Goal: Task Accomplishment & Management: Complete application form

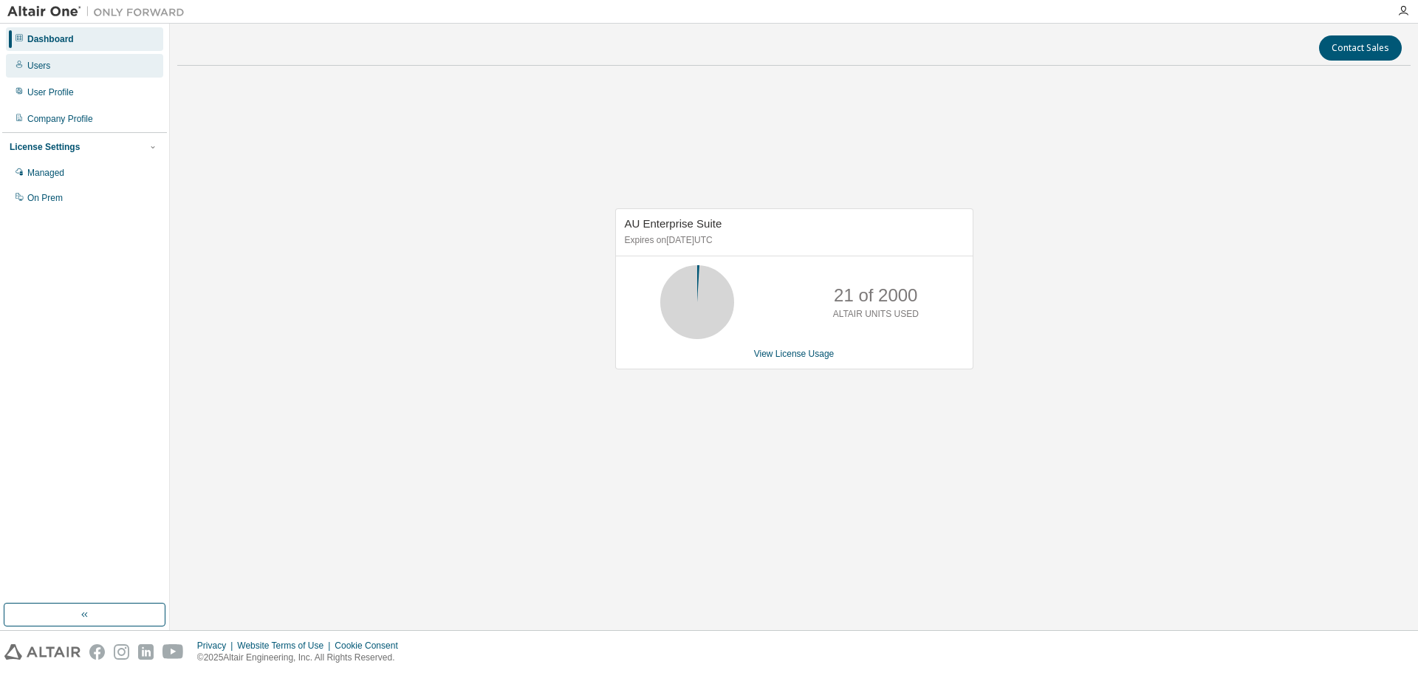
click at [40, 63] on div "Users" at bounding box center [38, 66] width 23 height 12
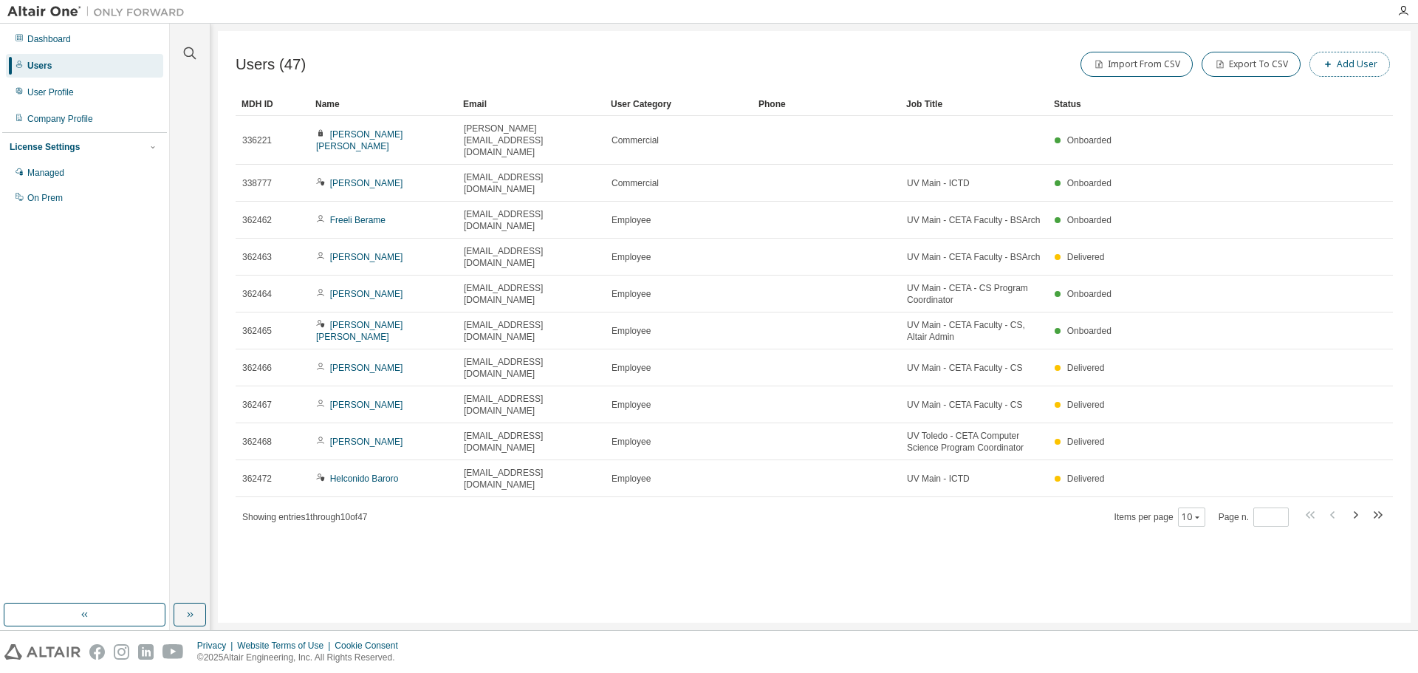
click at [1340, 52] on button "Add User" at bounding box center [1349, 64] width 81 height 25
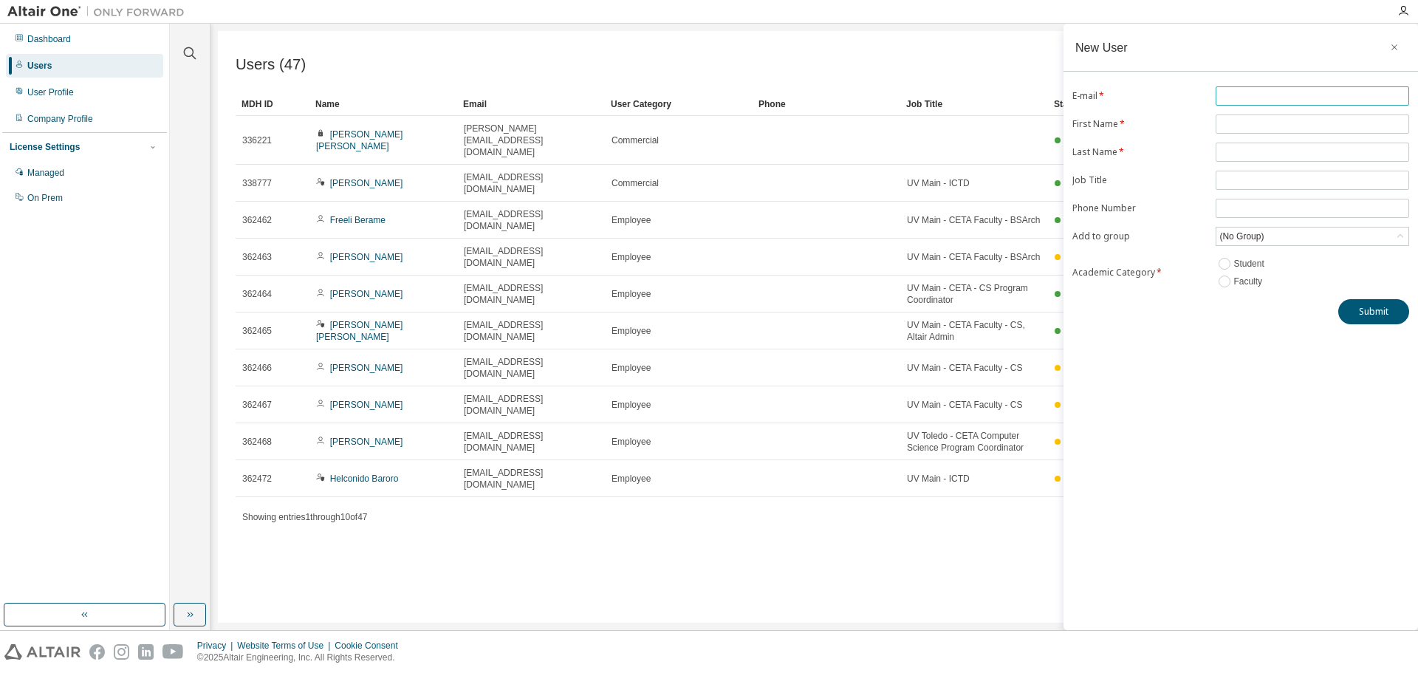
click at [1251, 105] on span at bounding box center [1313, 95] width 194 height 19
click at [1250, 93] on input "text" at bounding box center [1312, 96] width 186 height 12
type input "**********"
click at [1245, 128] on input "text" at bounding box center [1312, 124] width 186 height 12
type input "*********"
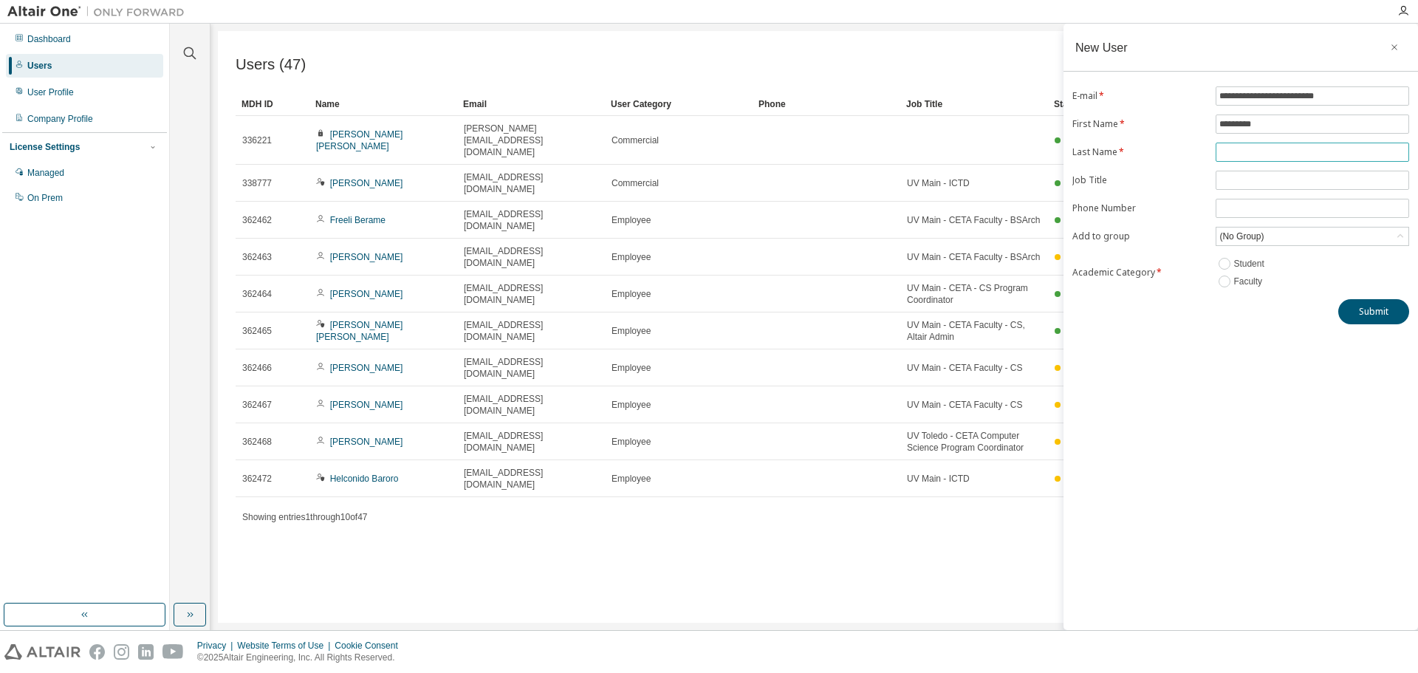
click at [1262, 156] on input "text" at bounding box center [1312, 152] width 186 height 12
type input "*******"
click at [1258, 185] on input "text" at bounding box center [1312, 180] width 186 height 12
click at [1225, 179] on input "text" at bounding box center [1312, 180] width 186 height 12
type input "**********"
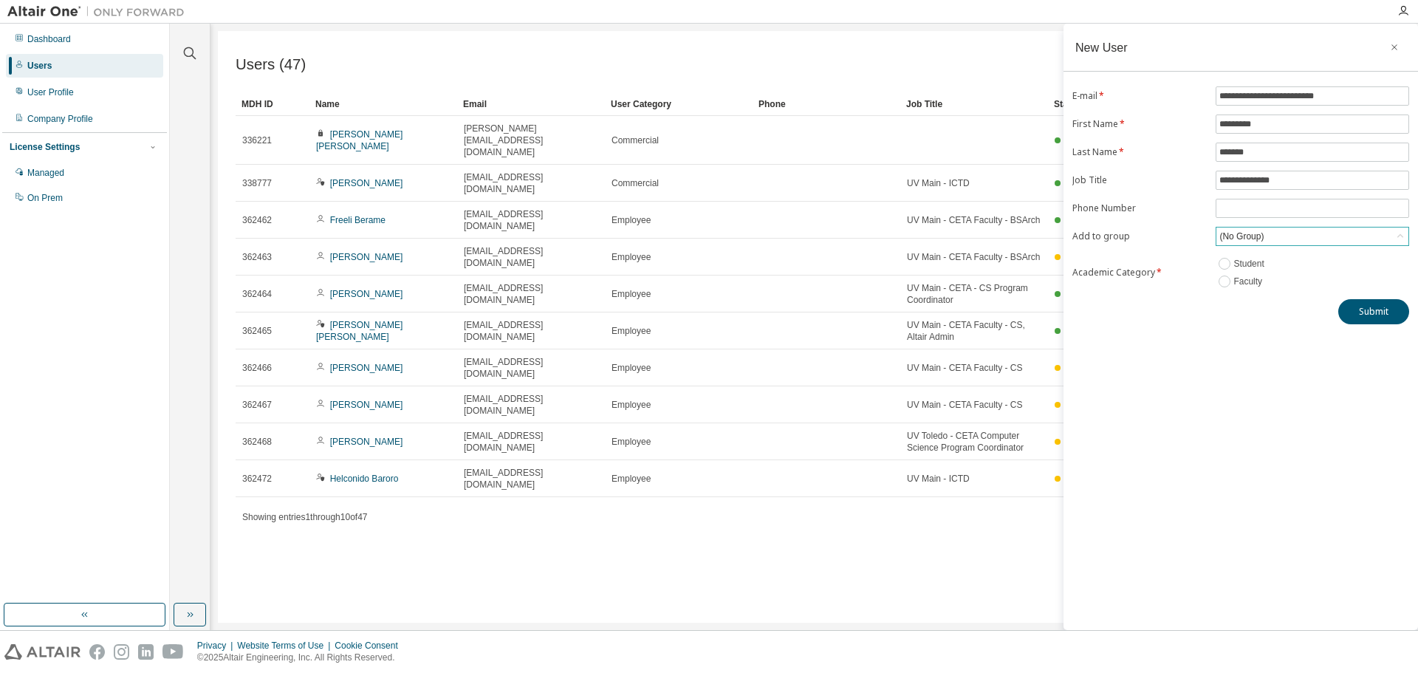
click at [1256, 234] on div "(No Group)" at bounding box center [1241, 236] width 49 height 16
click at [1271, 322] on li "18639 - UVMAIN ~ BSIT2 - A3 [[PHONE_NUMBER]]" at bounding box center [1311, 322] width 189 height 31
click at [1270, 240] on div "18639 - UVMAIN ~ BSIT2 - A3 [[PHONE_NUMBER]]" at bounding box center [1305, 242] width 177 height 28
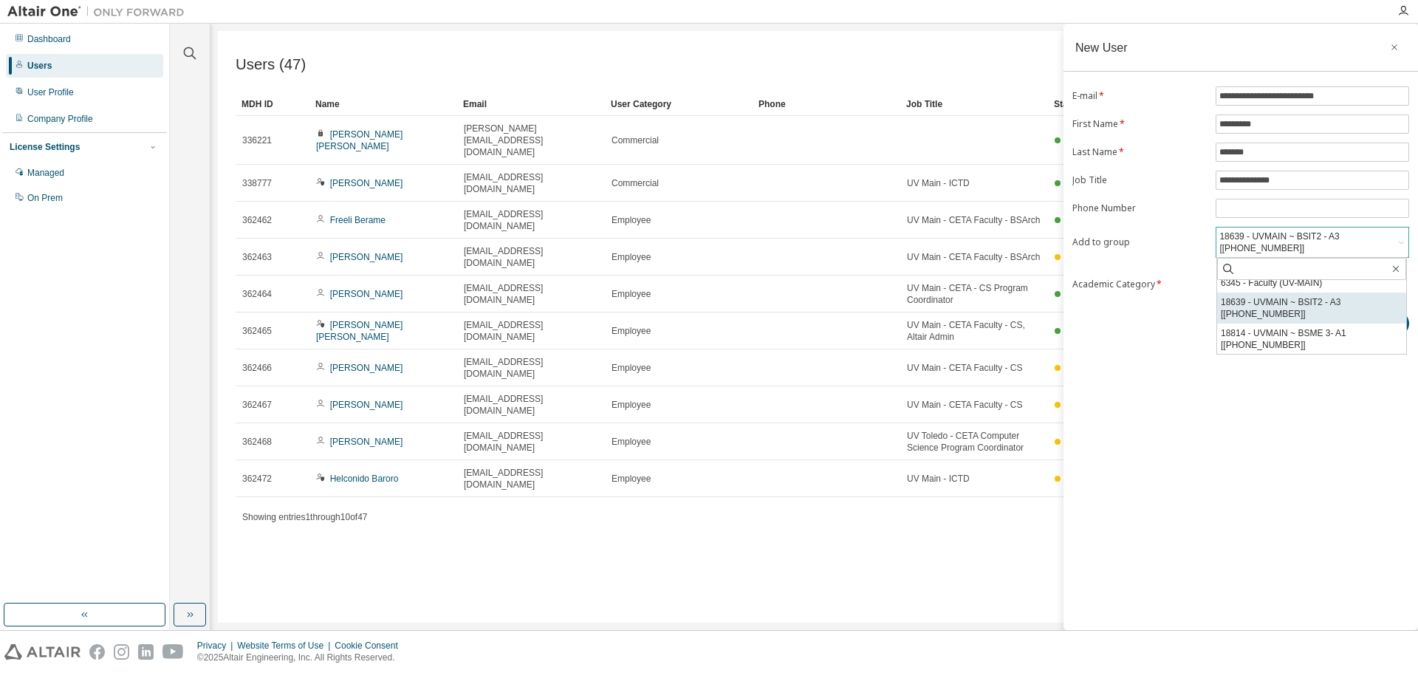
scroll to position [27, 0]
click at [1268, 336] on li "18814 - UVMAIN ~ BSME 3- A1 [[PHONE_NUMBER]]" at bounding box center [1311, 338] width 189 height 31
click at [1390, 330] on button "Submit" at bounding box center [1373, 323] width 71 height 25
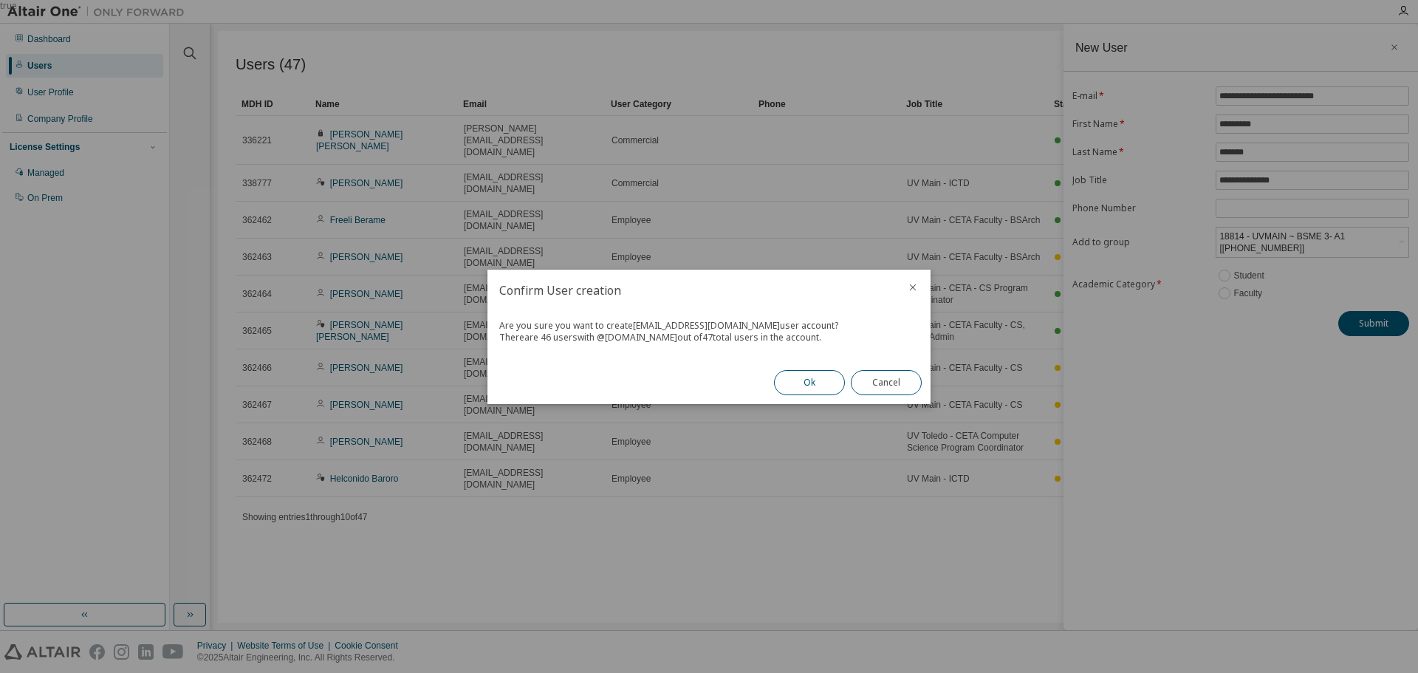
click at [811, 384] on button "Ok" at bounding box center [809, 382] width 71 height 25
click at [874, 379] on button "Close" at bounding box center [886, 382] width 71 height 25
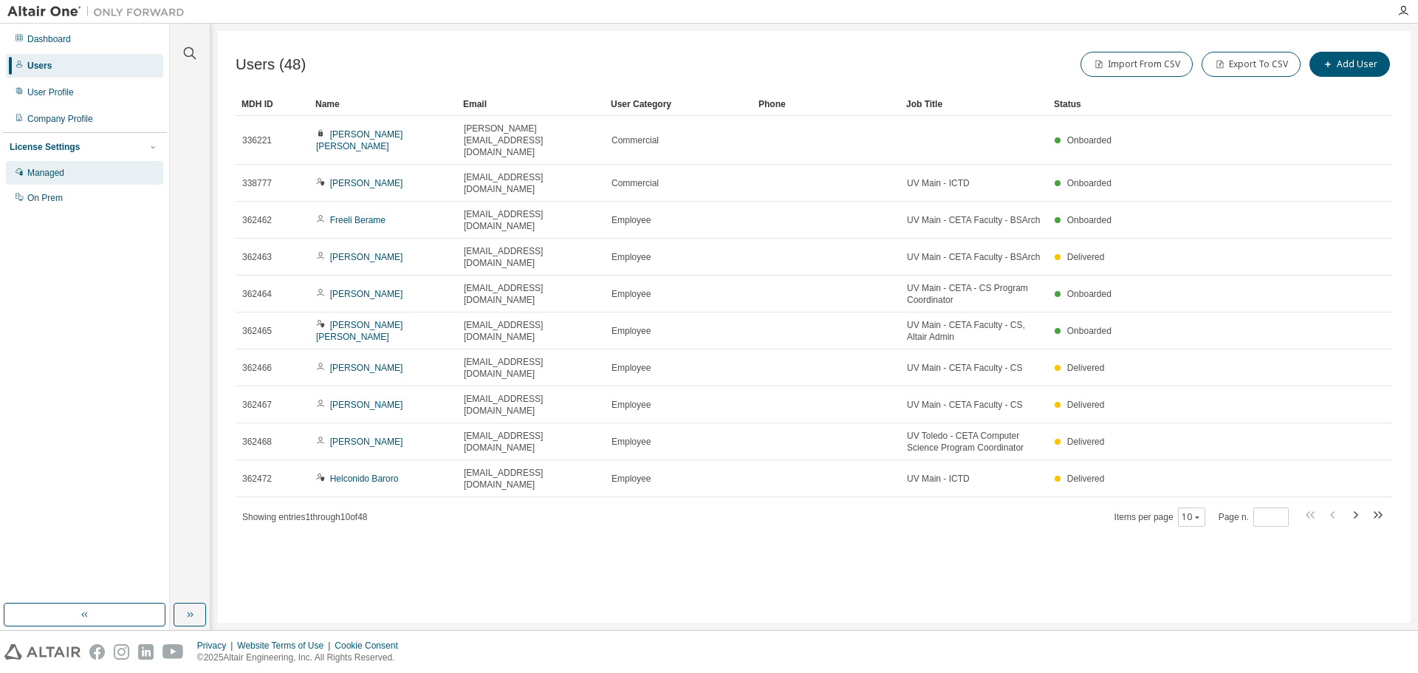
click at [57, 175] on div "Managed" at bounding box center [45, 173] width 37 height 12
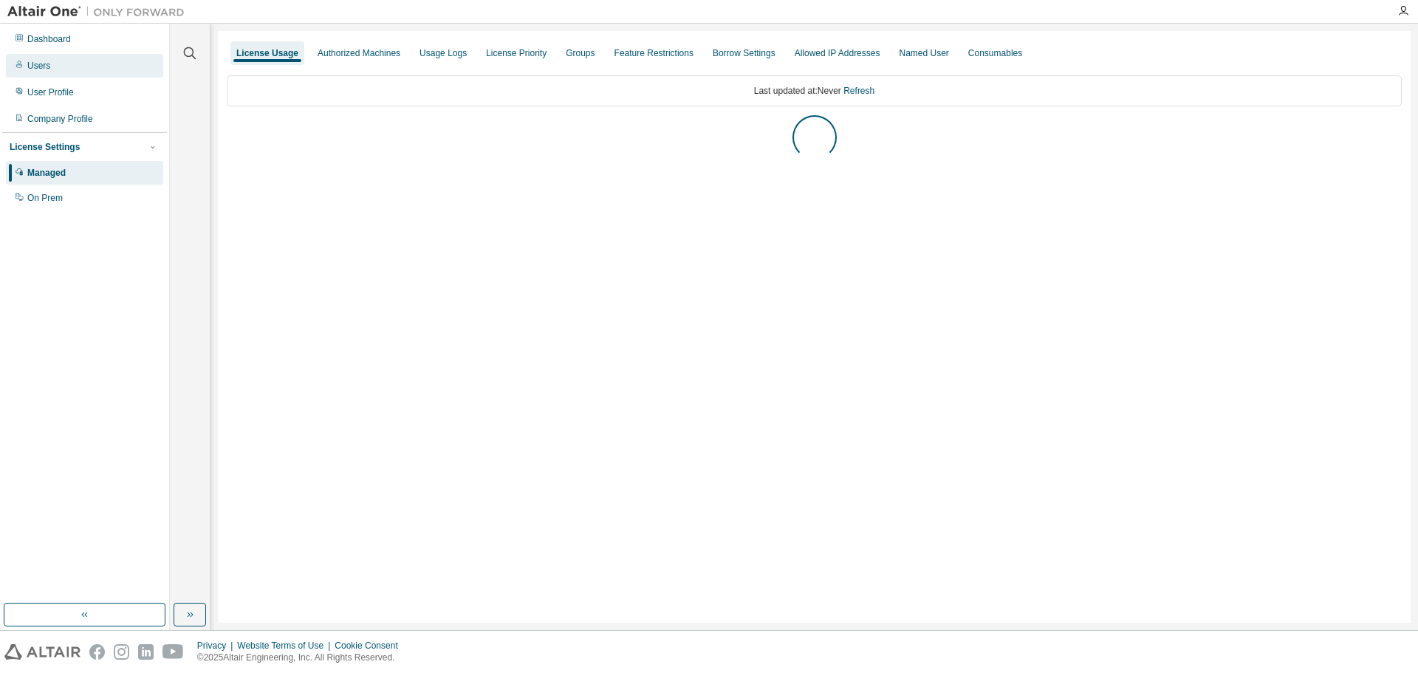
click at [29, 61] on div "Users" at bounding box center [38, 66] width 23 height 12
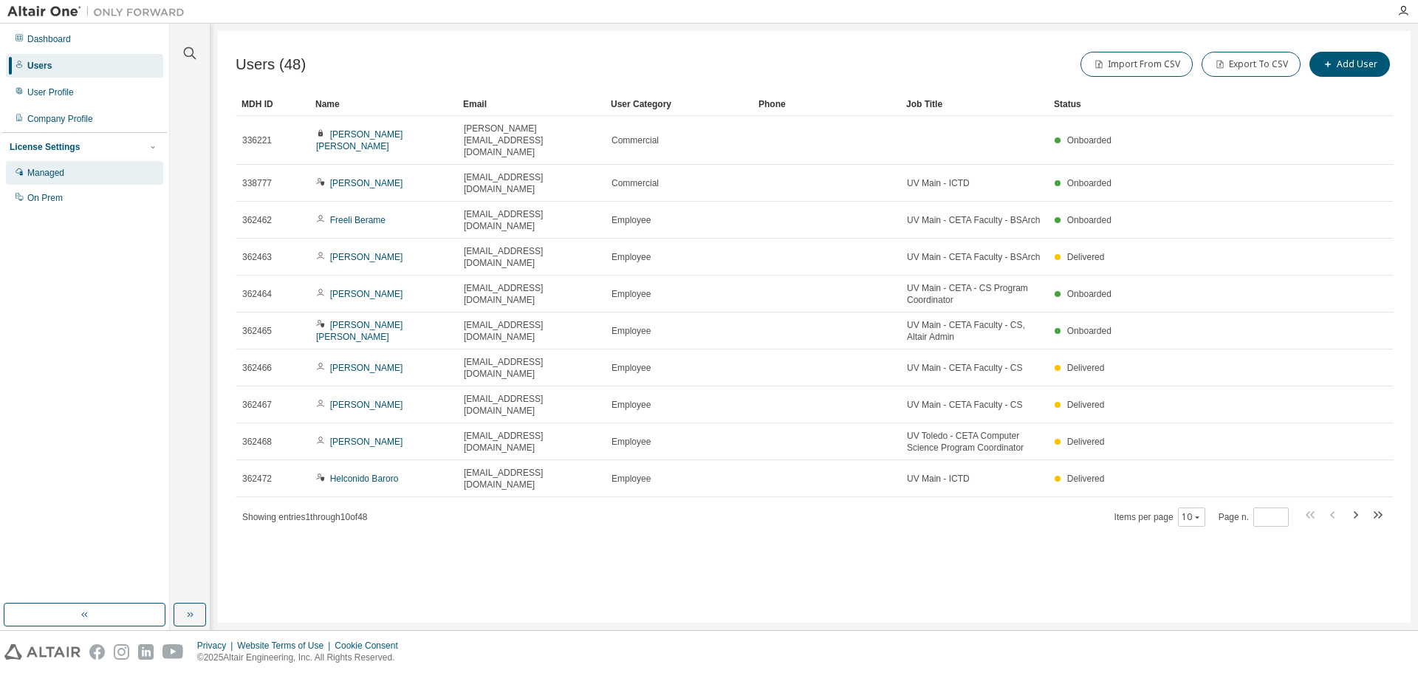
click at [49, 179] on div "Managed" at bounding box center [45, 173] width 37 height 12
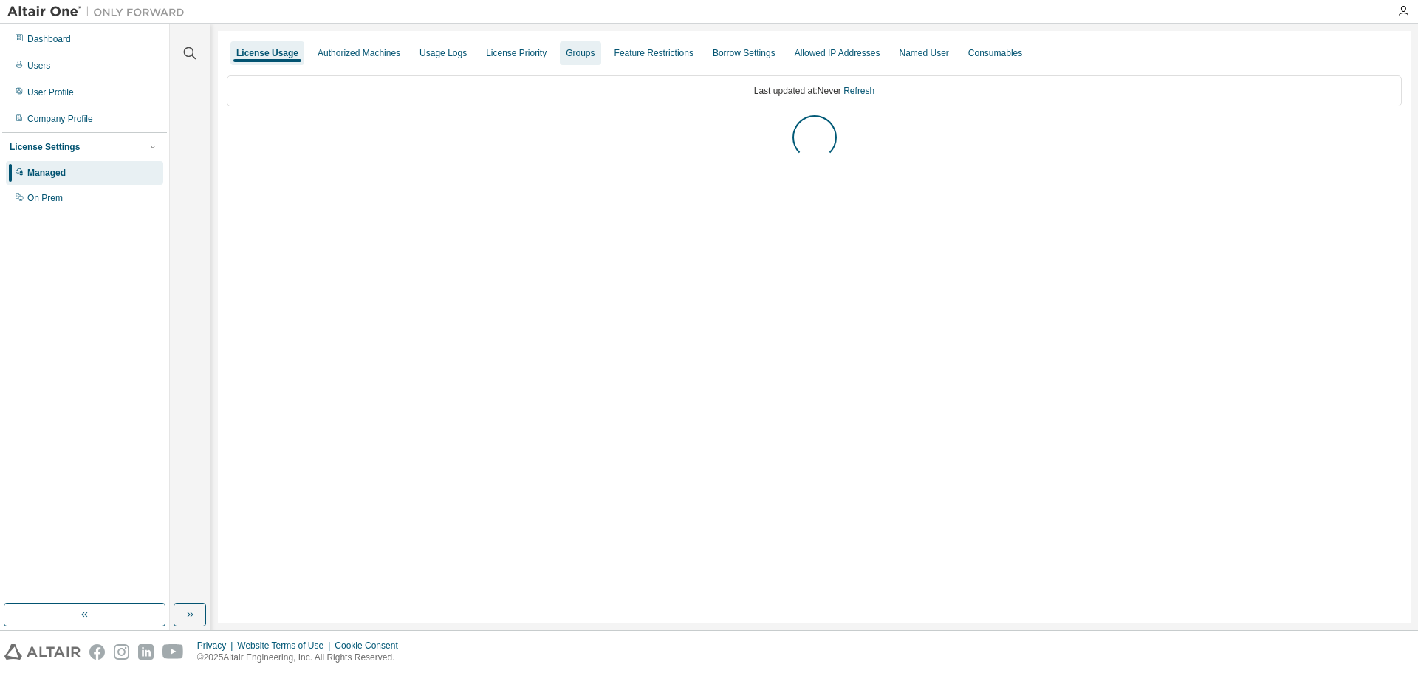
click at [566, 56] on div "Groups" at bounding box center [580, 53] width 29 height 12
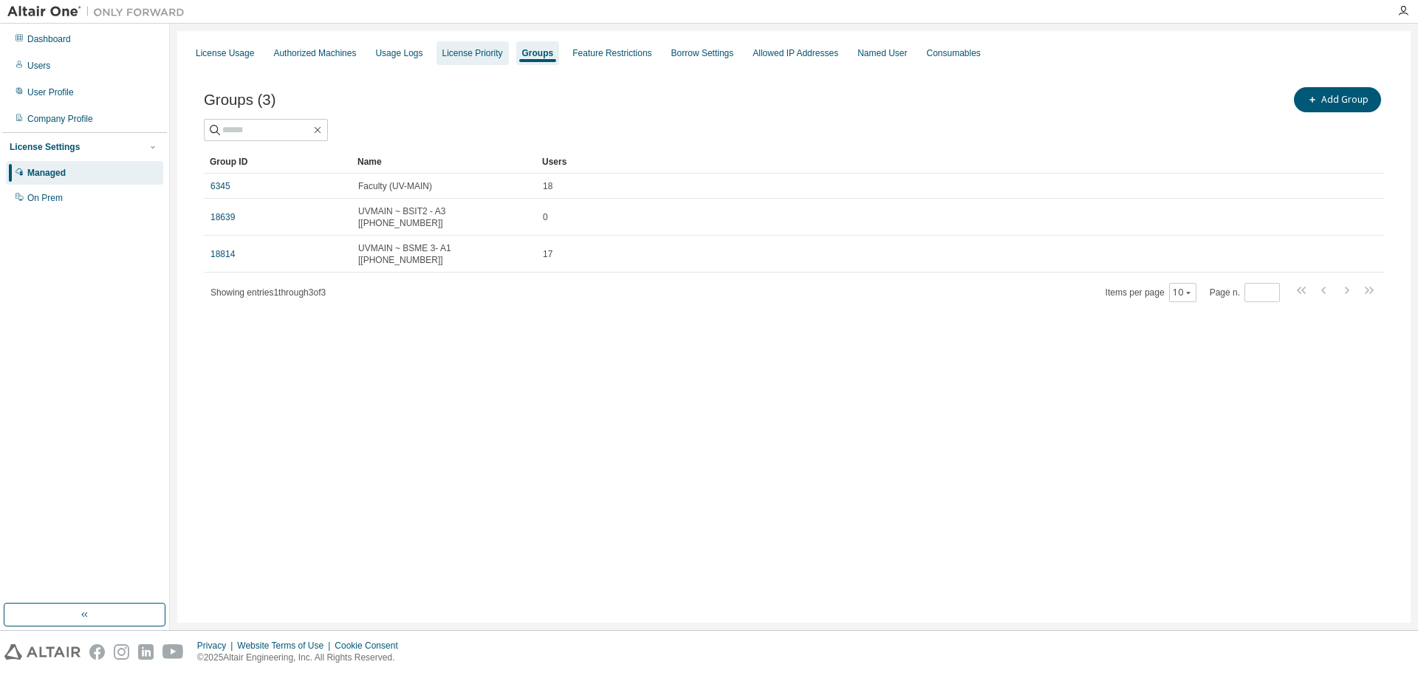
click at [453, 51] on div "License Priority" at bounding box center [472, 53] width 61 height 12
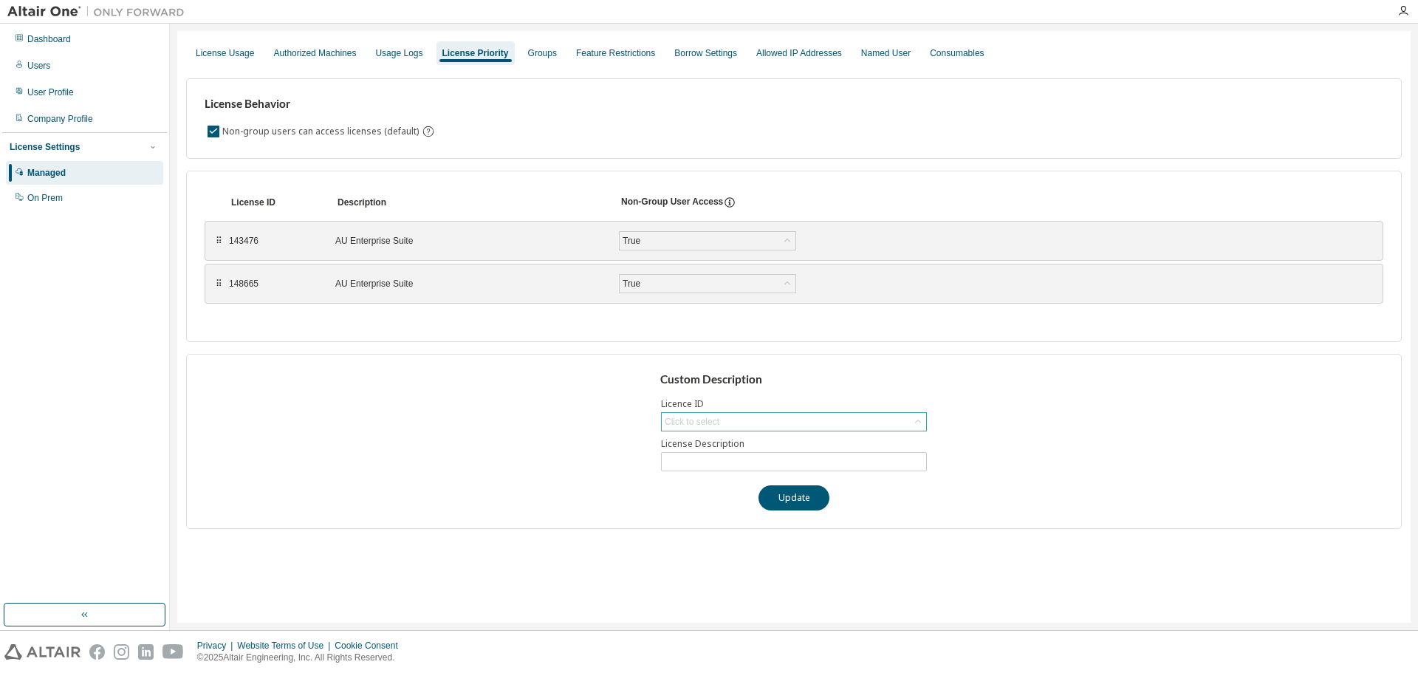
click at [757, 422] on div "Click to select" at bounding box center [794, 422] width 264 height 18
click at [606, 62] on div "Feature Restrictions" at bounding box center [615, 53] width 91 height 24
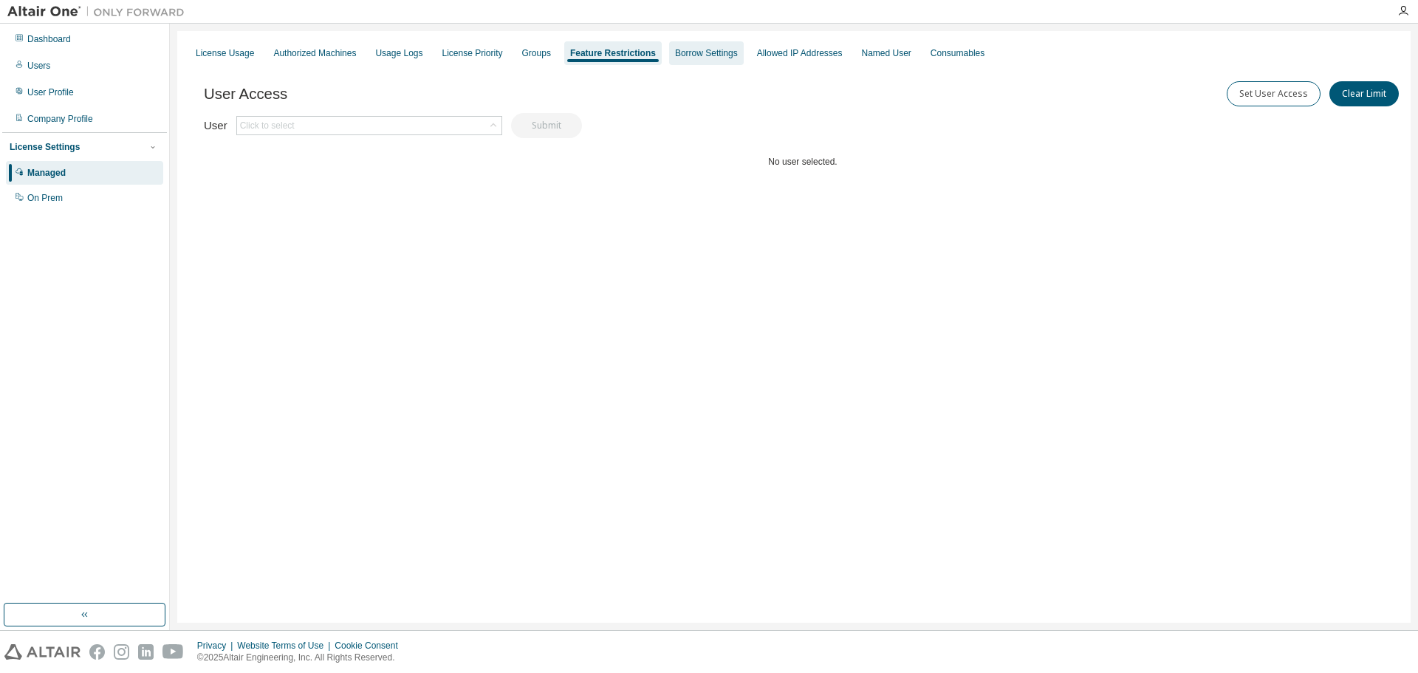
click at [692, 57] on div "Borrow Settings" at bounding box center [706, 53] width 63 height 12
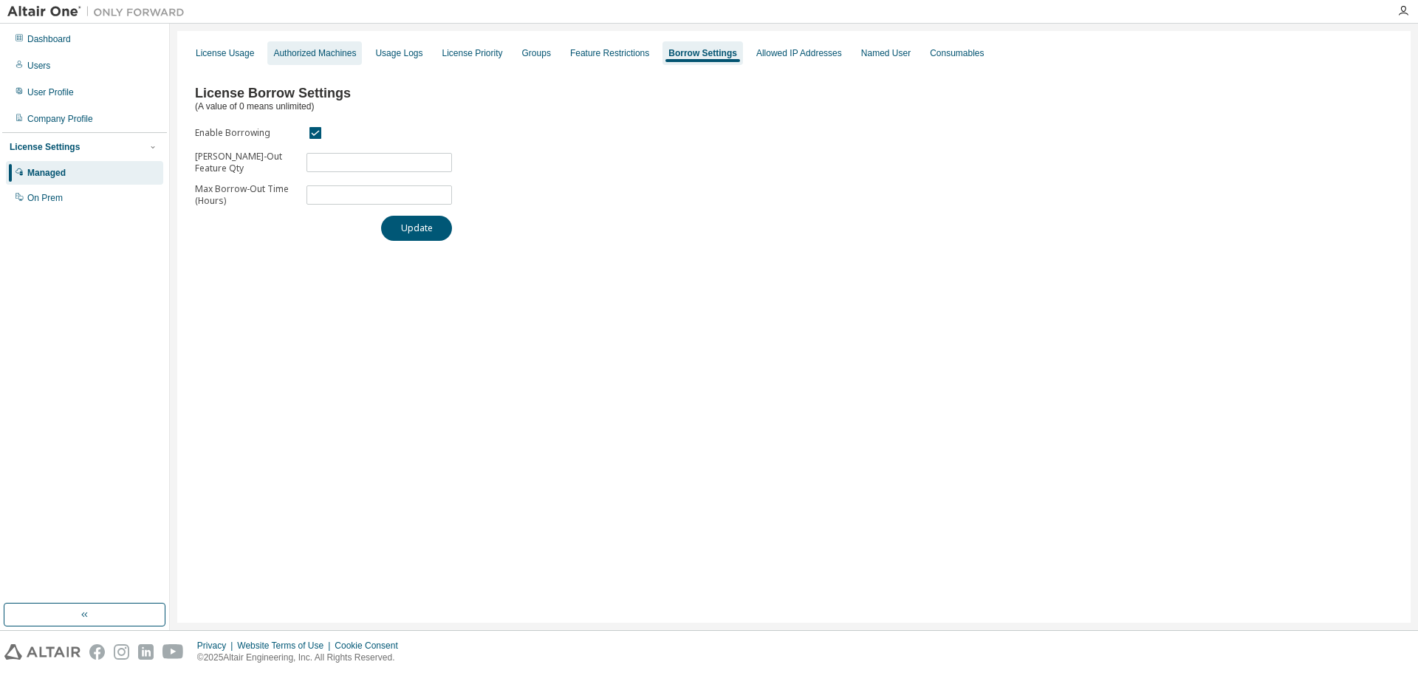
click at [331, 52] on div "Authorized Machines" at bounding box center [314, 53] width 83 height 12
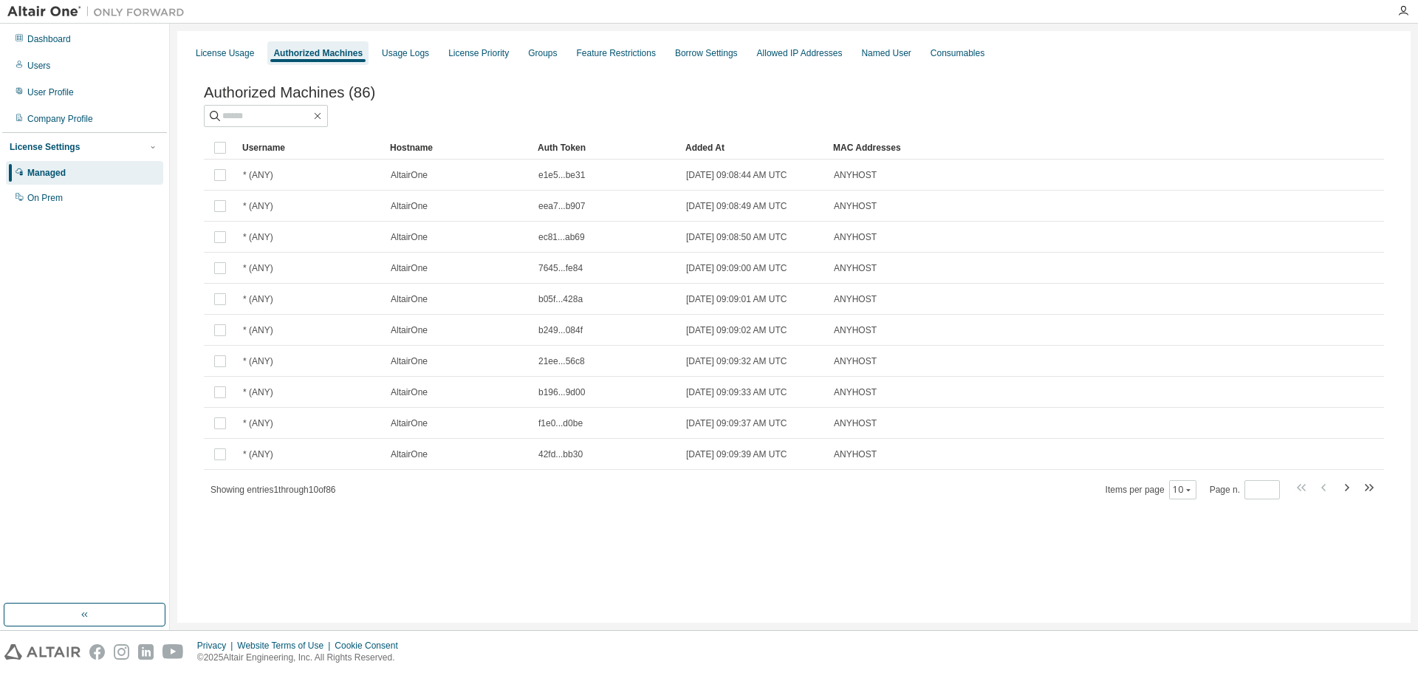
click at [234, 66] on div "License Usage Authorized Machines Usage Logs License Priority Groups Feature Re…" at bounding box center [794, 53] width 1216 height 27
click at [233, 60] on div "License Usage" at bounding box center [225, 53] width 70 height 24
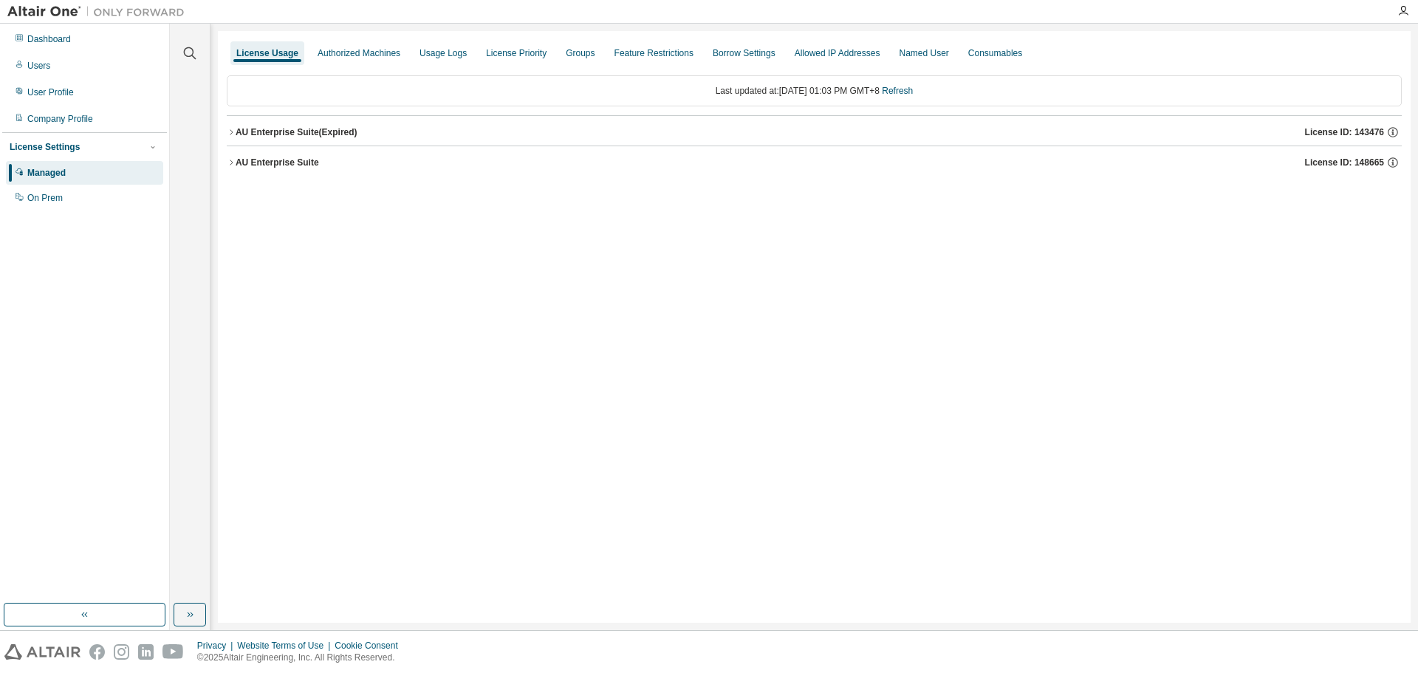
click at [360, 165] on div "AU Enterprise Suite License ID: 148665" at bounding box center [819, 162] width 1166 height 13
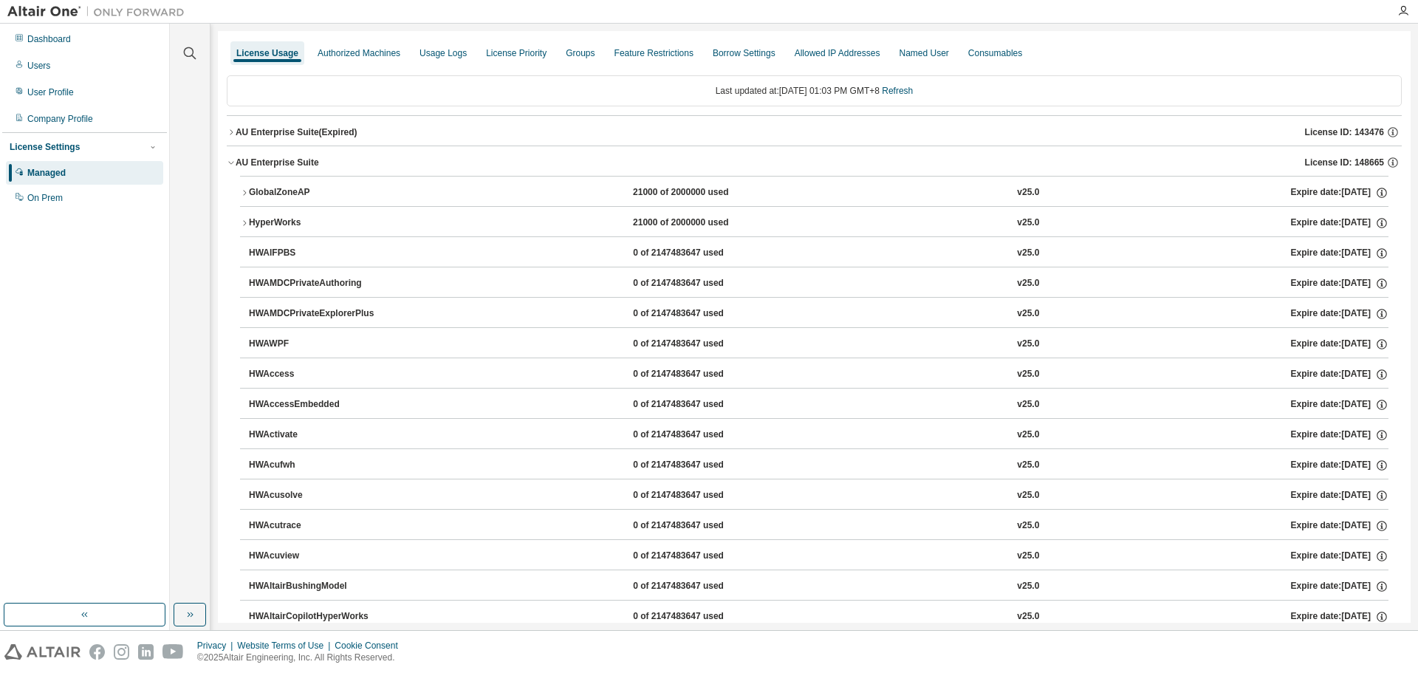
click at [237, 167] on div "AU Enterprise Suite" at bounding box center [277, 163] width 83 height 12
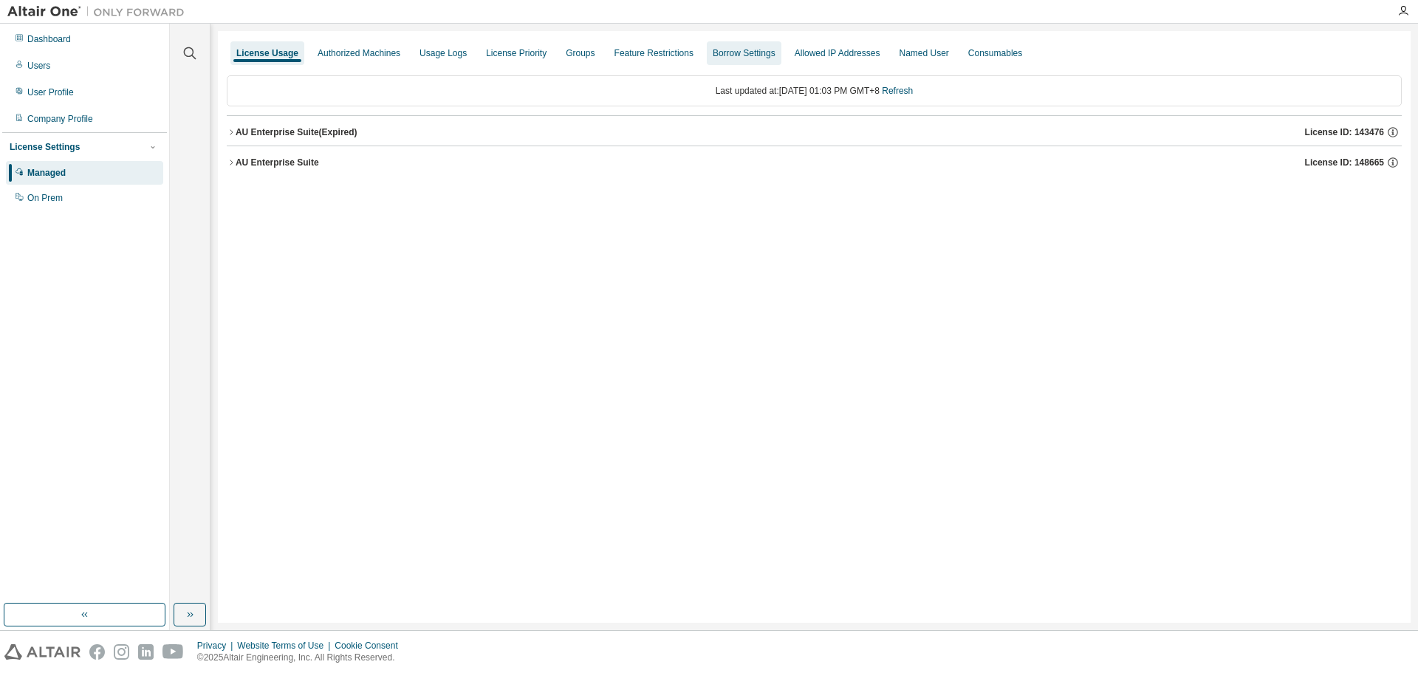
click at [743, 60] on div "Borrow Settings" at bounding box center [744, 53] width 75 height 24
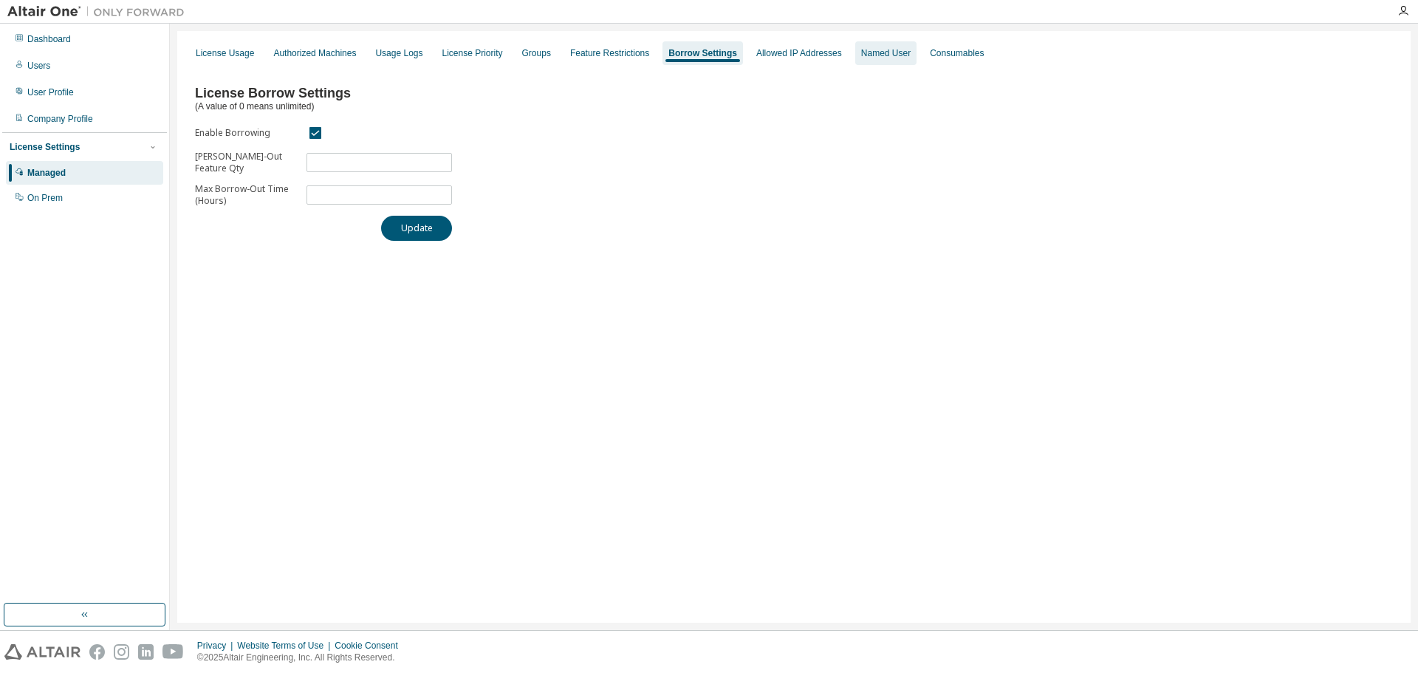
click at [867, 57] on div "Named User" at bounding box center [885, 53] width 49 height 12
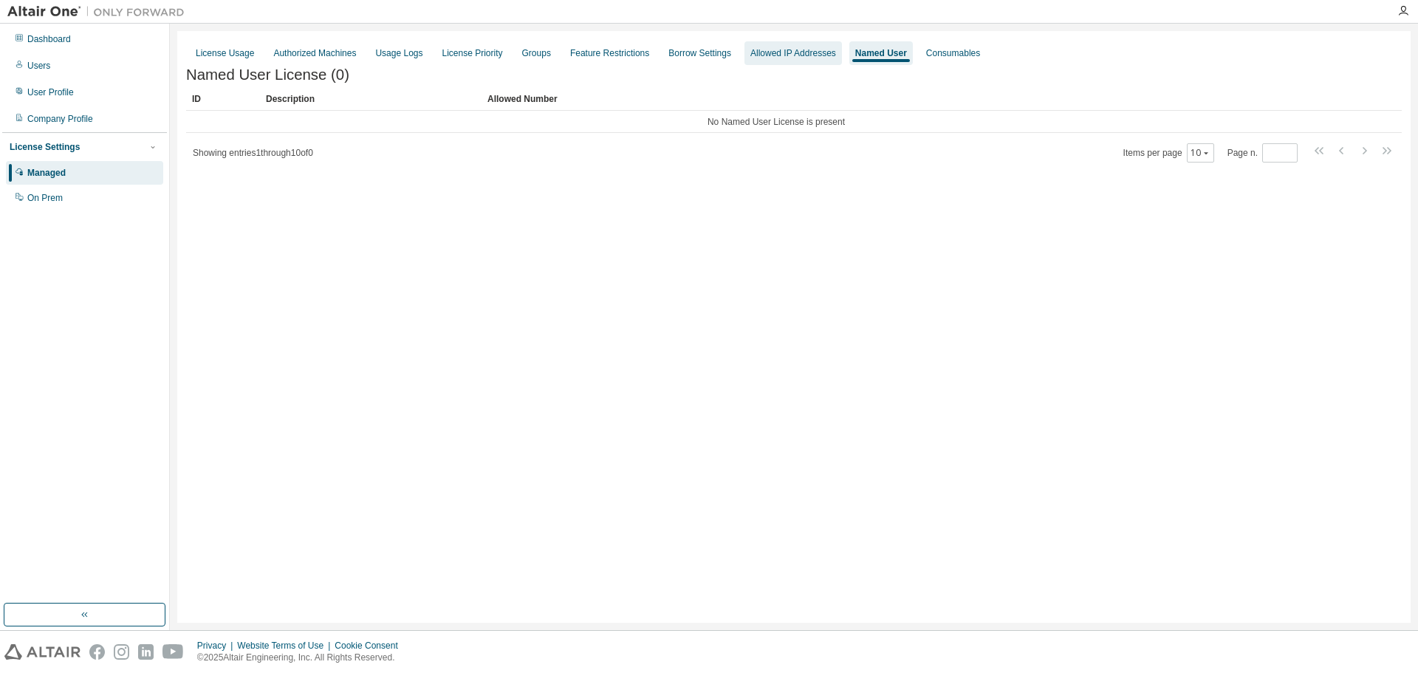
click at [784, 52] on div "Allowed IP Addresses" at bounding box center [793, 53] width 86 height 12
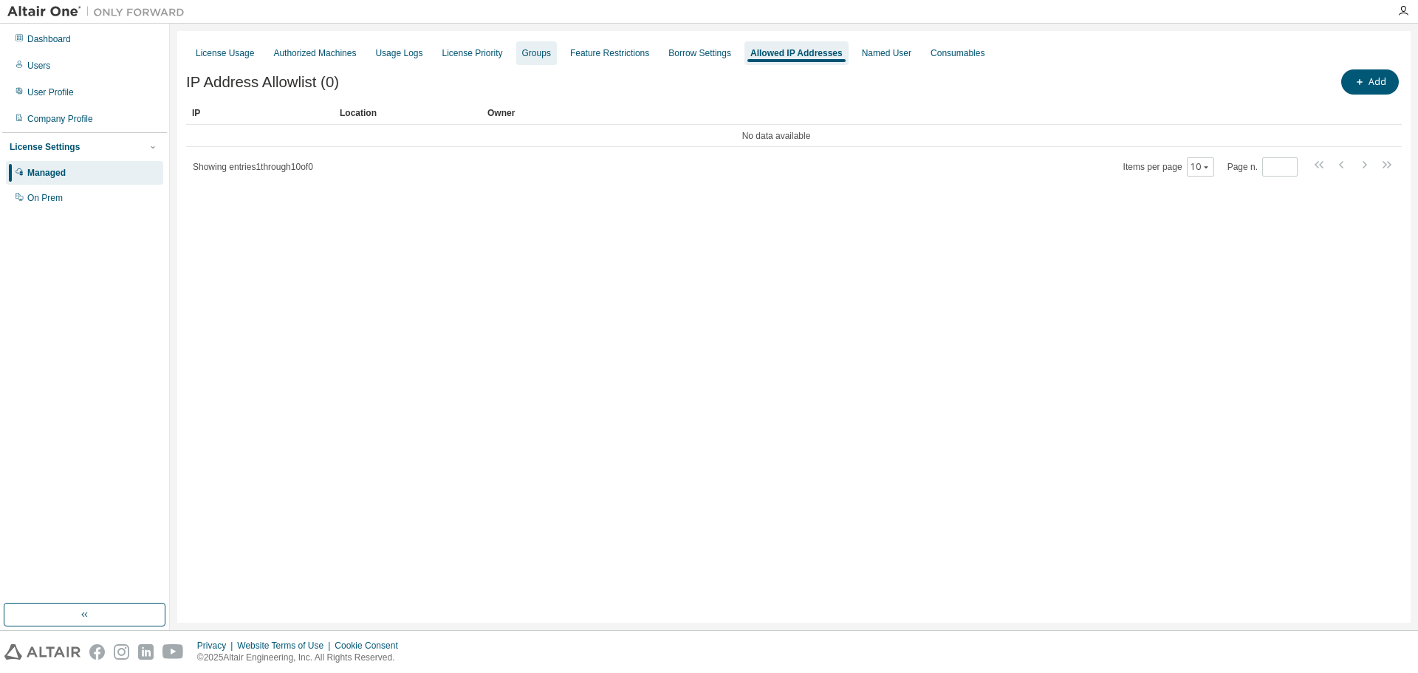
click at [522, 55] on div "Groups" at bounding box center [536, 53] width 29 height 12
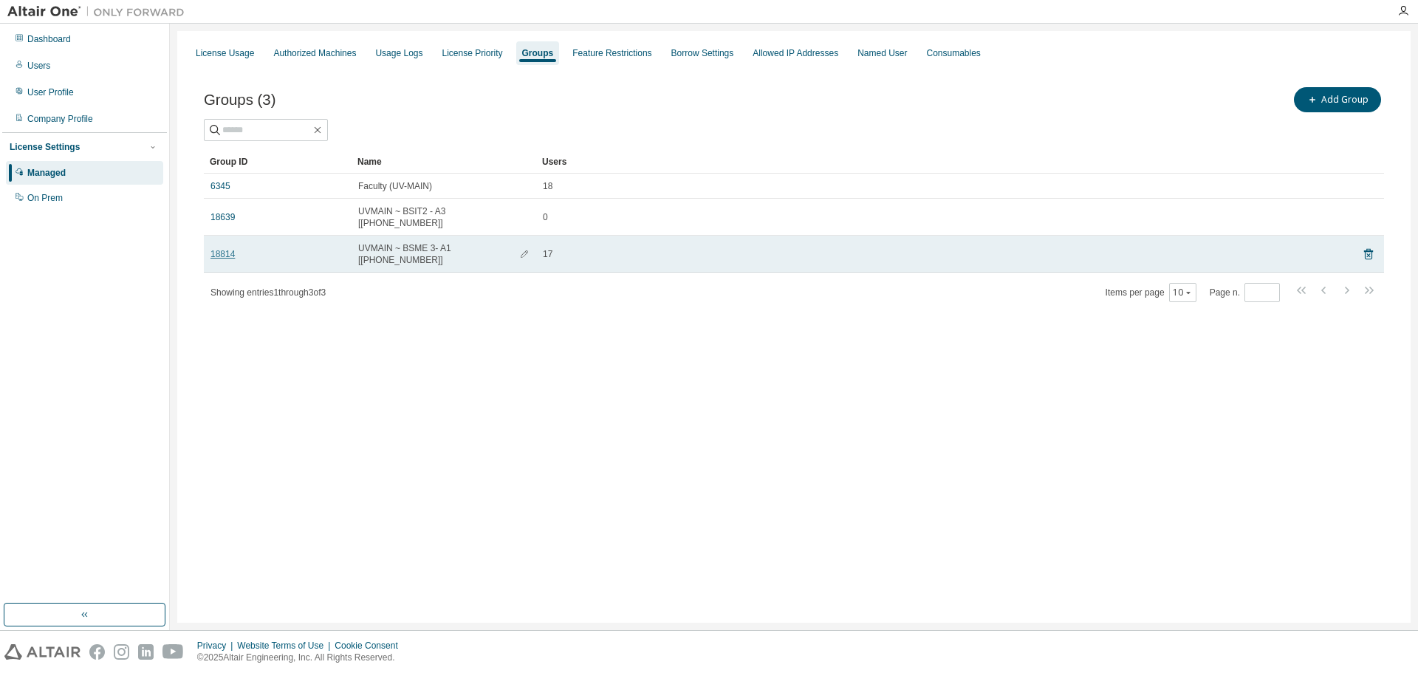
click at [222, 248] on link "18814" at bounding box center [222, 254] width 24 height 12
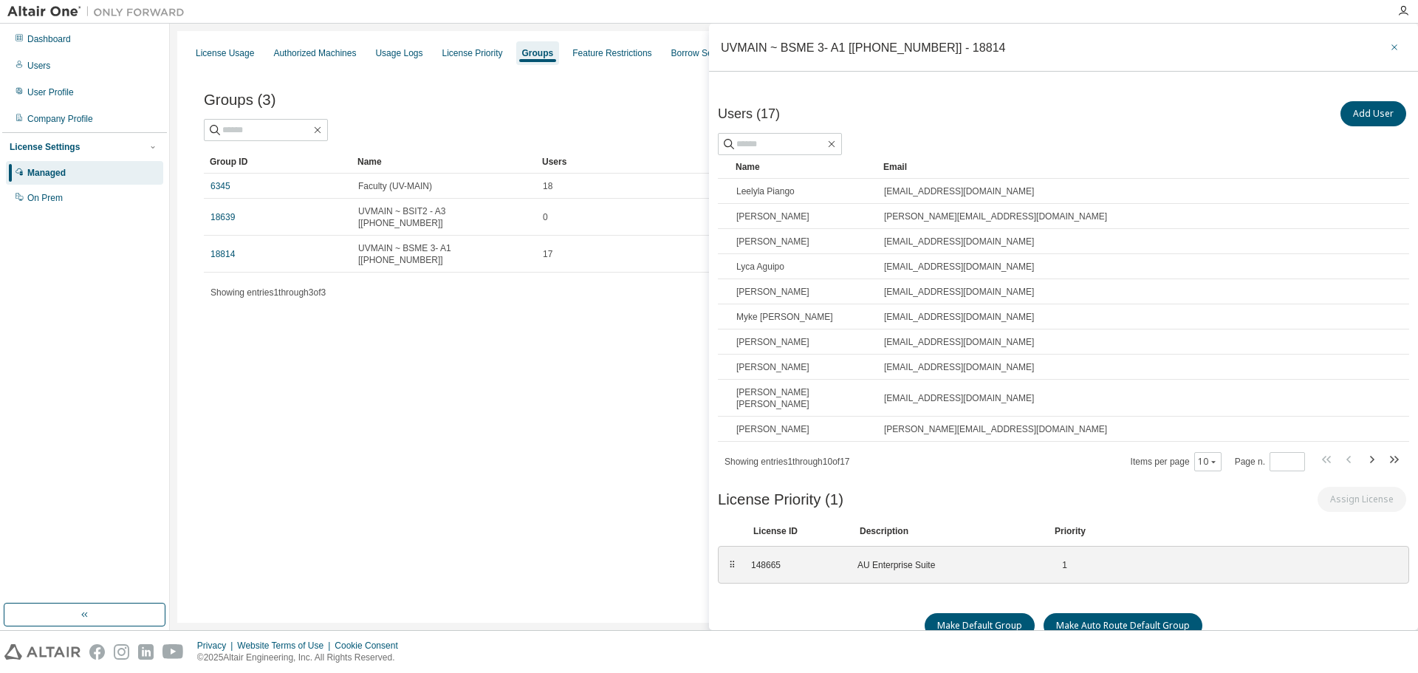
click at [1389, 49] on icon "button" at bounding box center [1394, 47] width 10 height 12
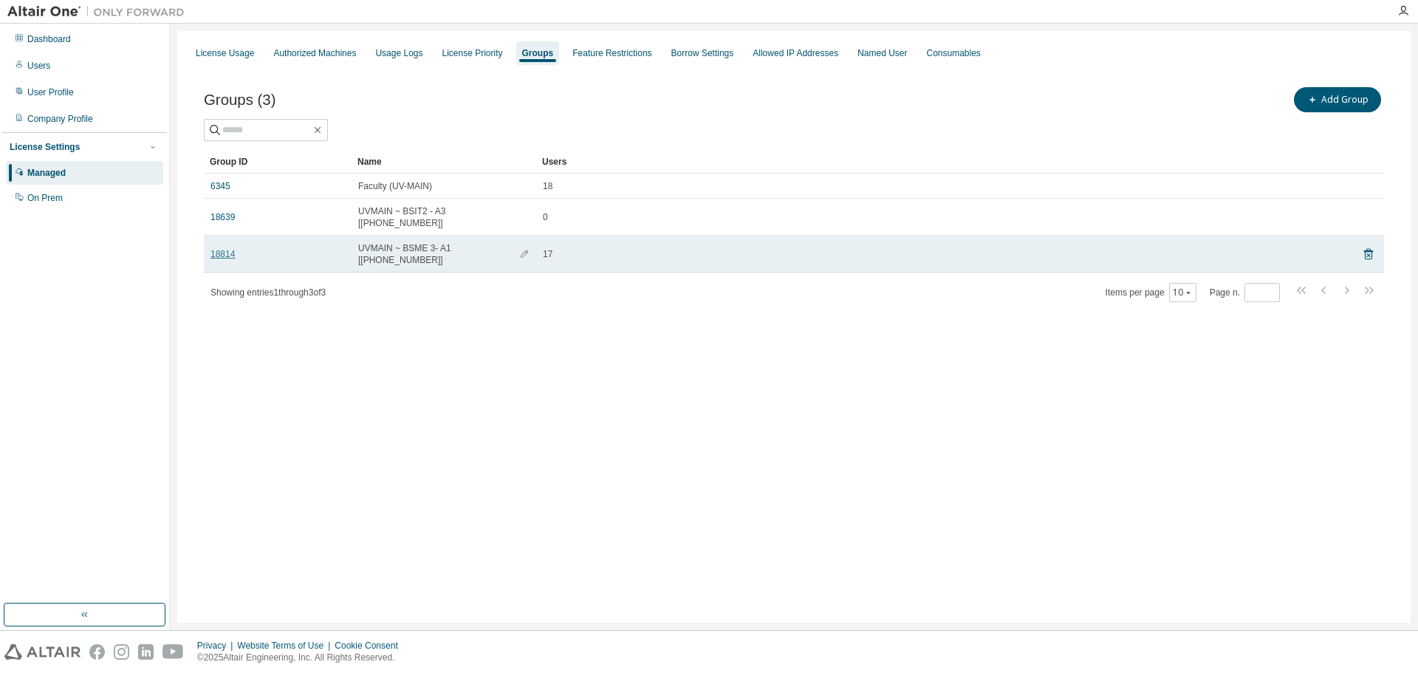
click at [222, 248] on link "18814" at bounding box center [222, 254] width 24 height 12
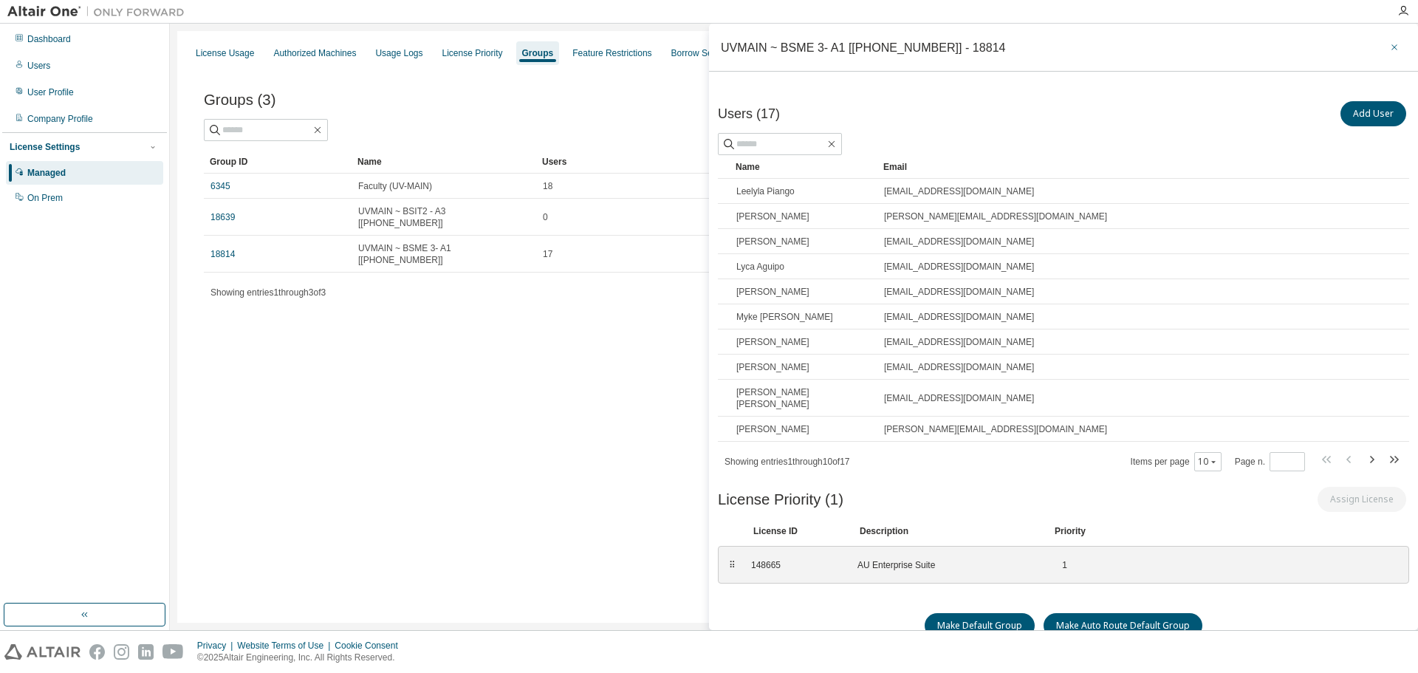
click at [1390, 47] on icon "button" at bounding box center [1394, 47] width 10 height 12
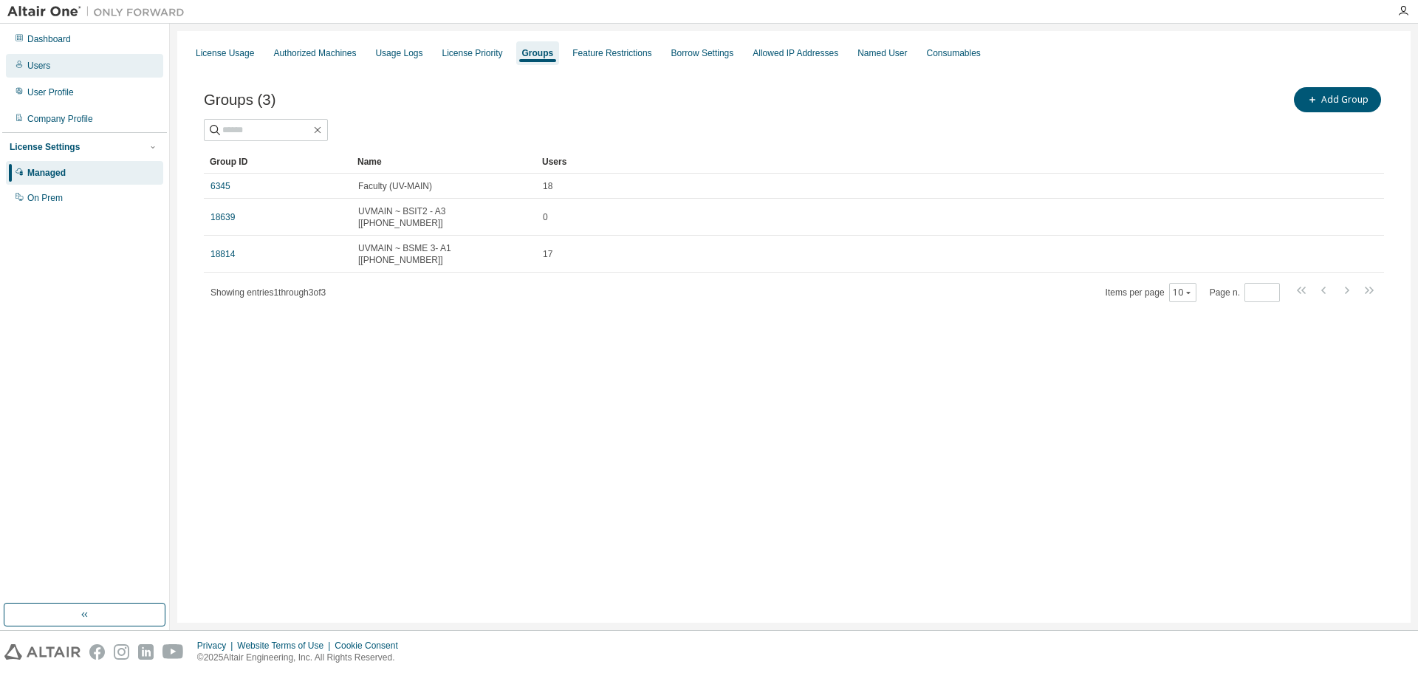
click at [31, 75] on div "Users" at bounding box center [84, 66] width 157 height 24
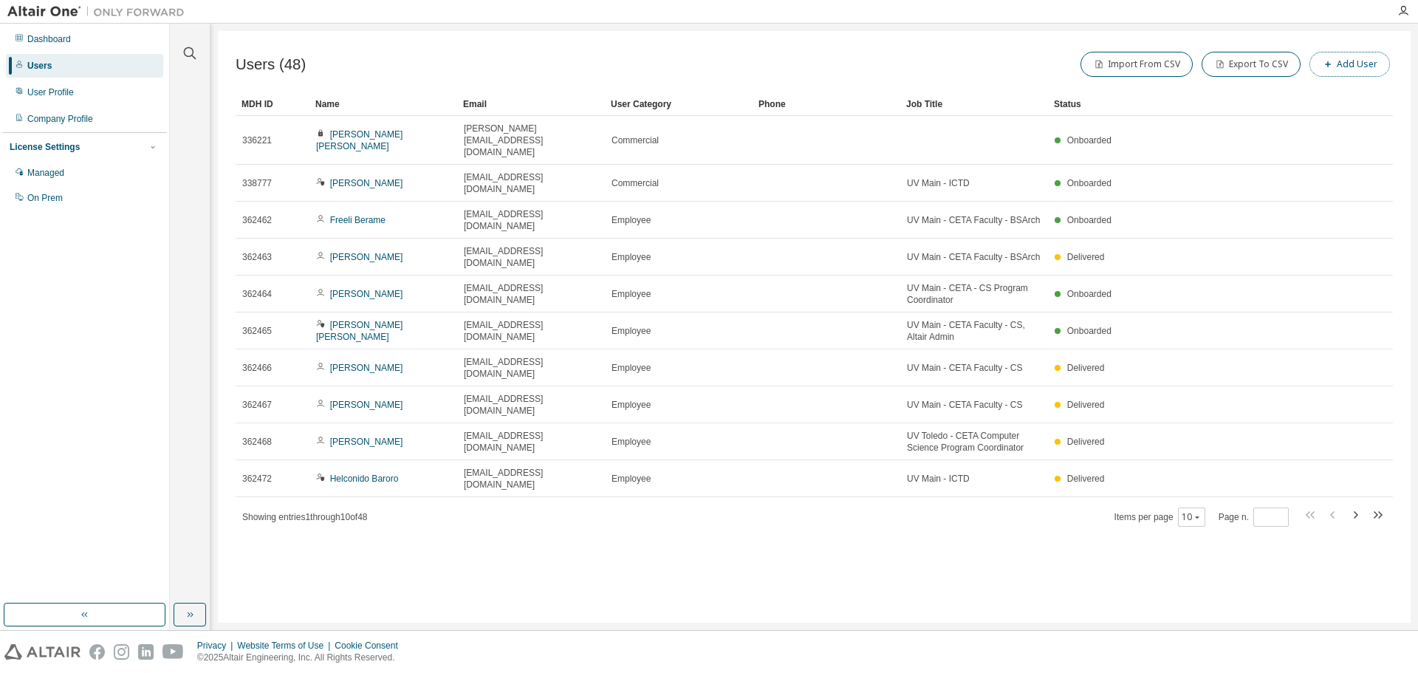
click at [1349, 64] on button "Add User" at bounding box center [1349, 64] width 81 height 25
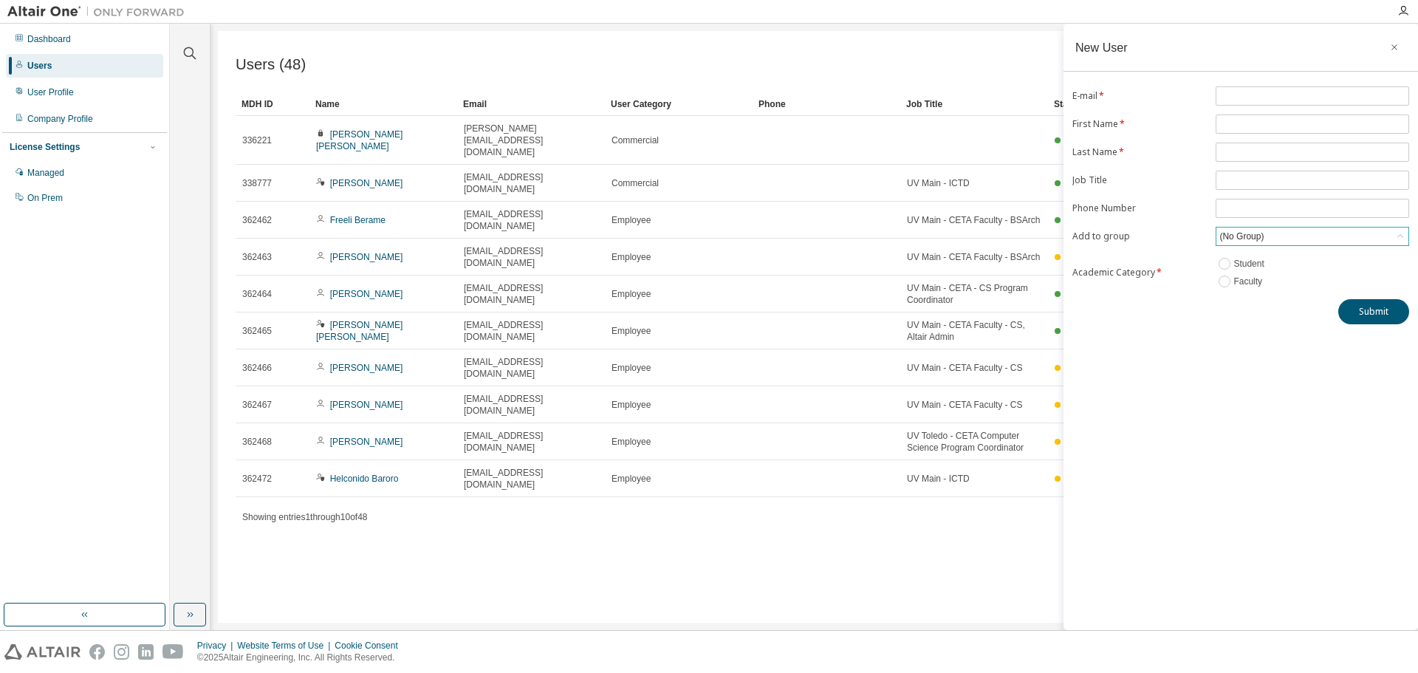
click at [1249, 236] on div "(No Group)" at bounding box center [1241, 236] width 49 height 16
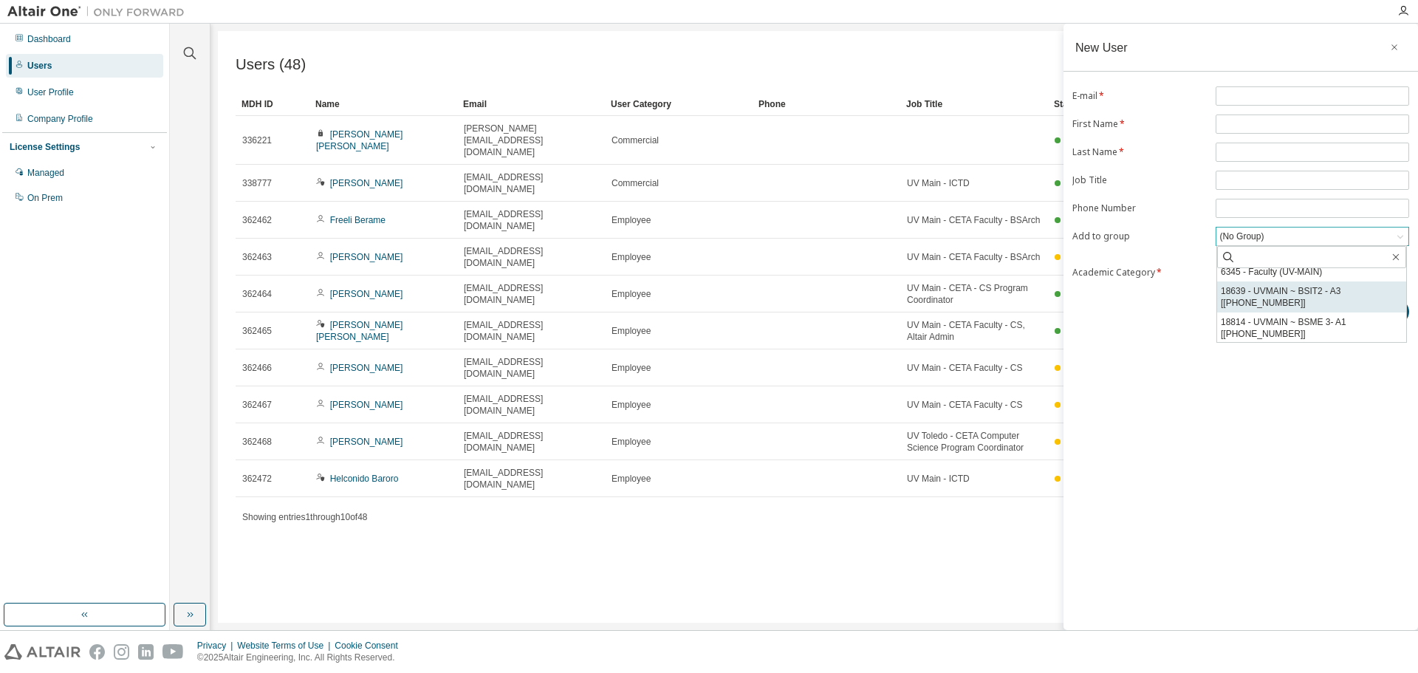
scroll to position [27, 0]
click at [68, 173] on div "Managed" at bounding box center [84, 173] width 157 height 24
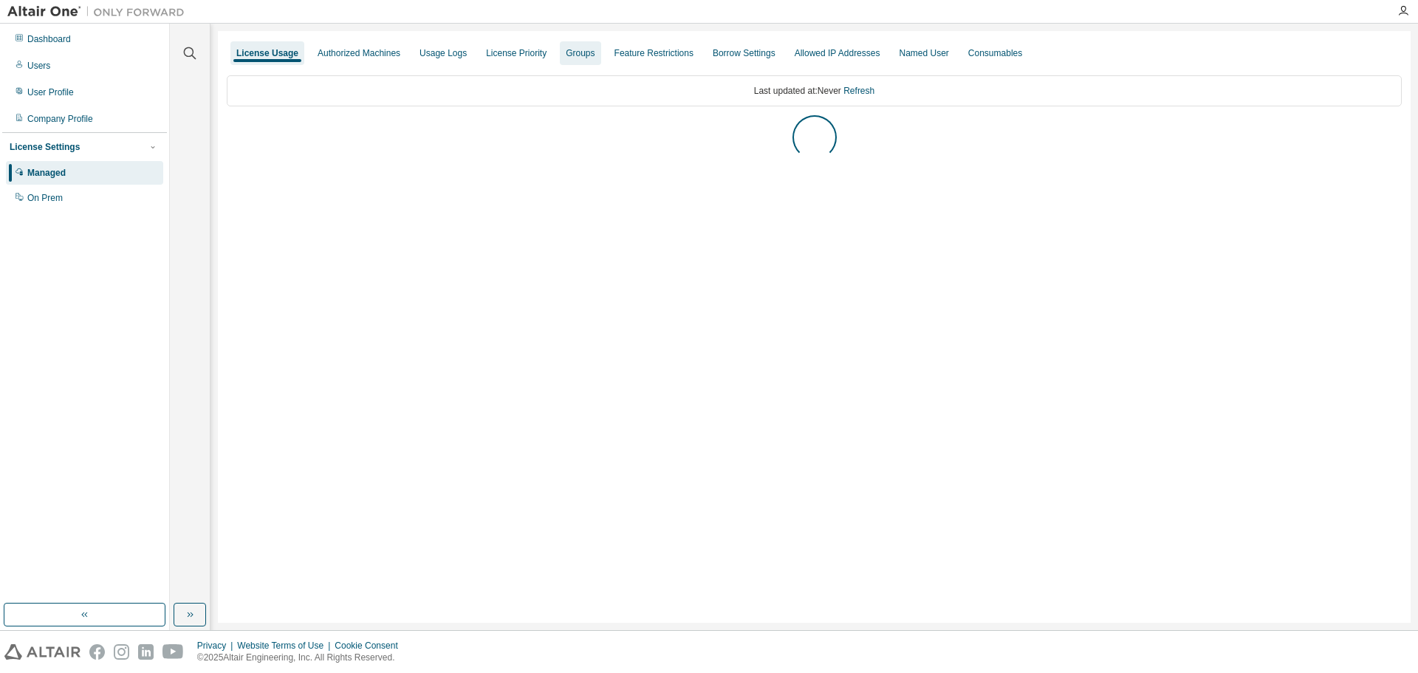
click at [577, 58] on div "Groups" at bounding box center [580, 53] width 29 height 12
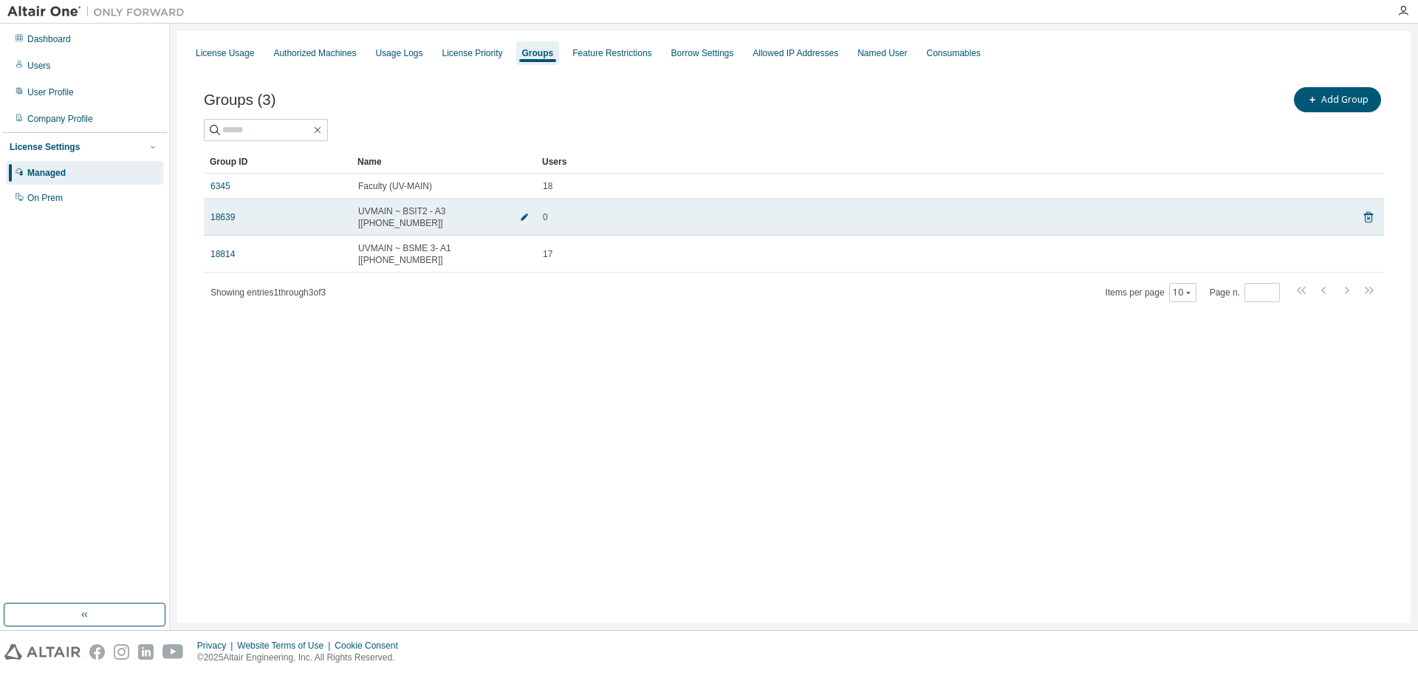
click at [520, 213] on icon "button" at bounding box center [524, 217] width 9 height 9
click at [427, 211] on input "**********" at bounding box center [406, 215] width 89 height 12
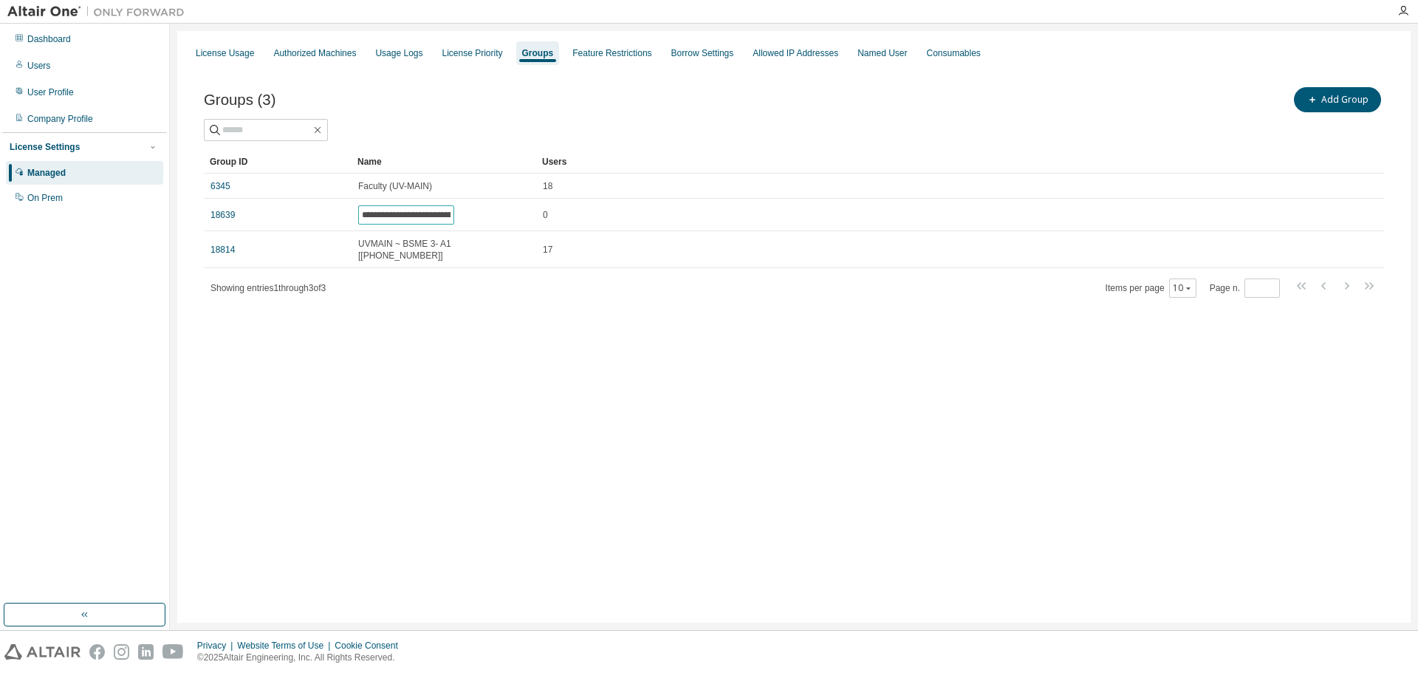
type input "**********"
click at [513, 335] on div "**********" at bounding box center [793, 327] width 1233 height 592
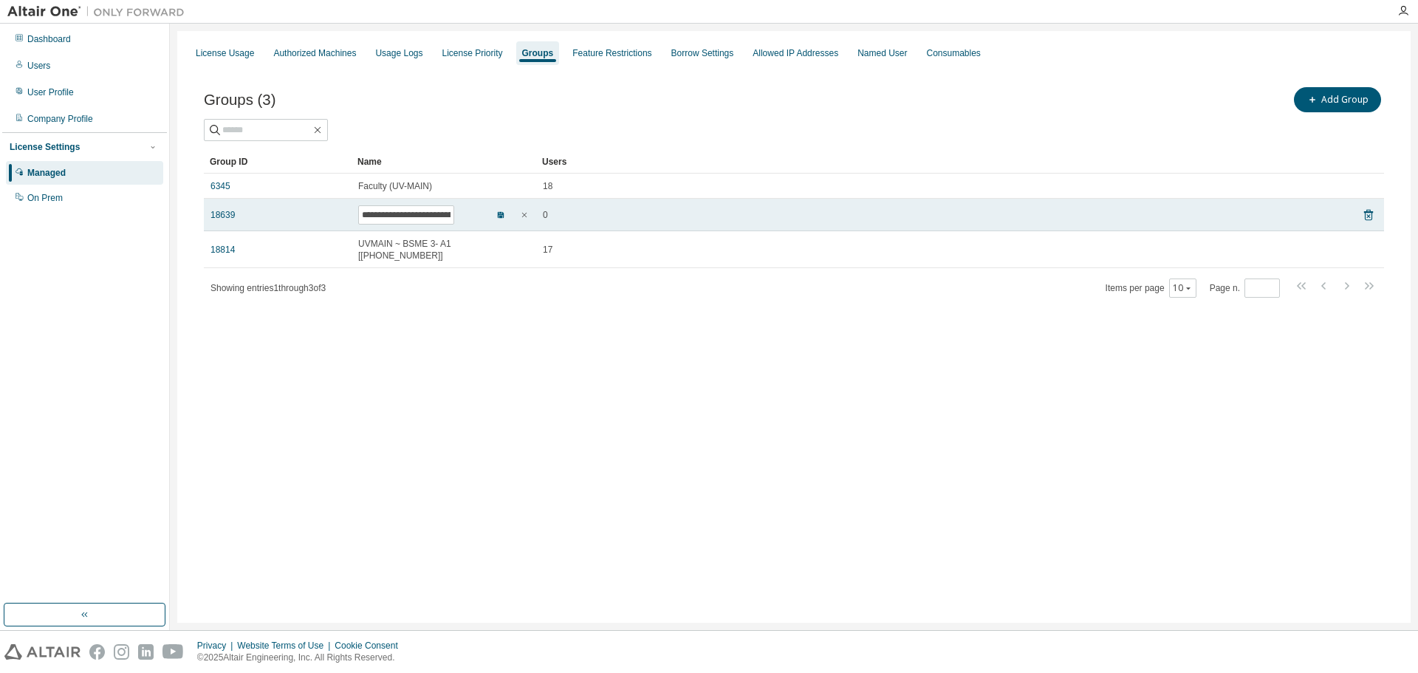
click at [503, 216] on icon "button" at bounding box center [501, 215] width 6 height 6
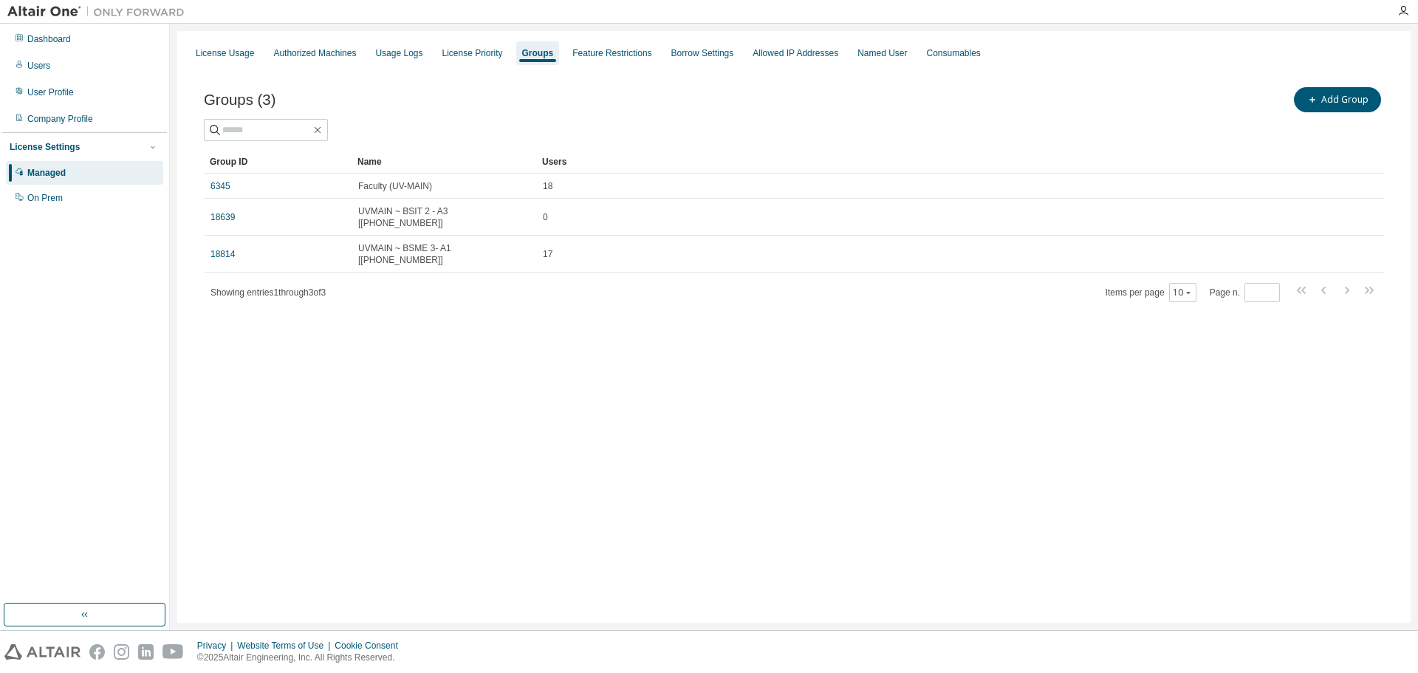
click at [365, 420] on div "License Usage Authorized Machines Usage Logs License Priority Groups Feature Re…" at bounding box center [793, 327] width 1233 height 592
